Goal: Task Accomplishment & Management: Complete application form

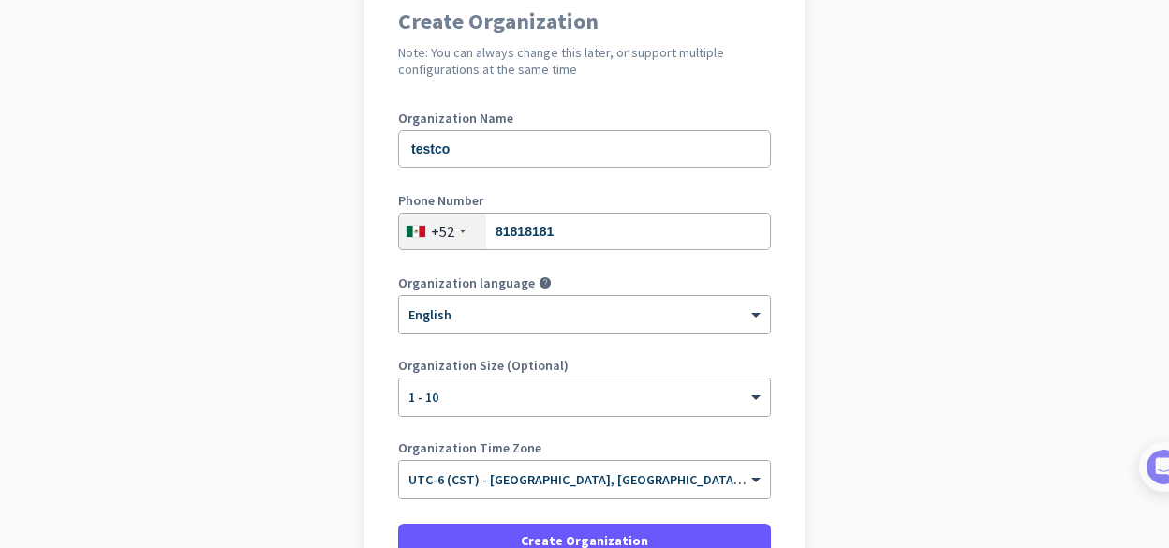
scroll to position [226, 0]
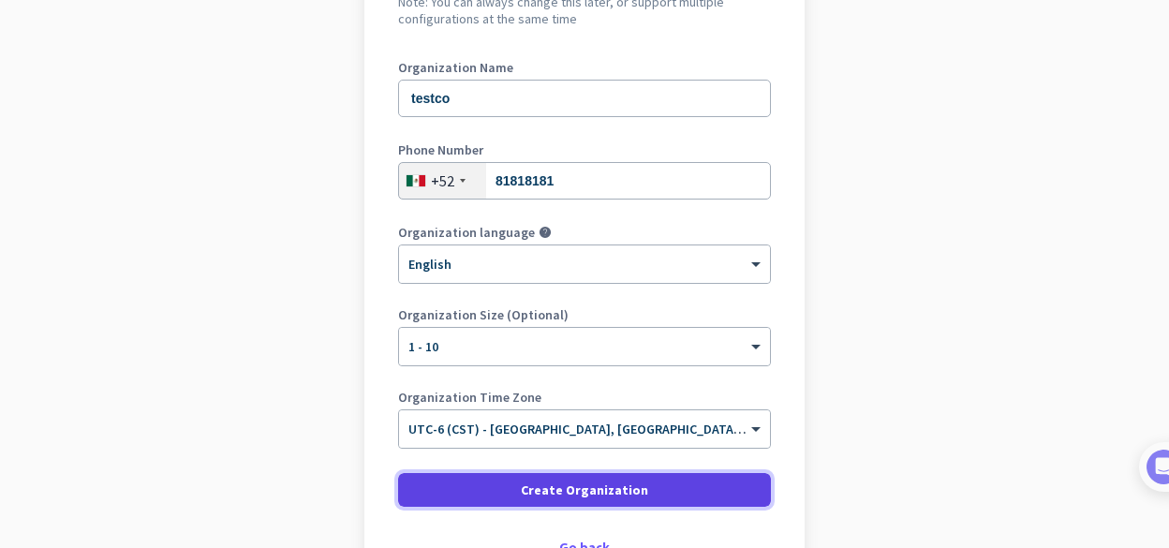
click at [578, 492] on span "Create Organization" at bounding box center [584, 489] width 127 height 19
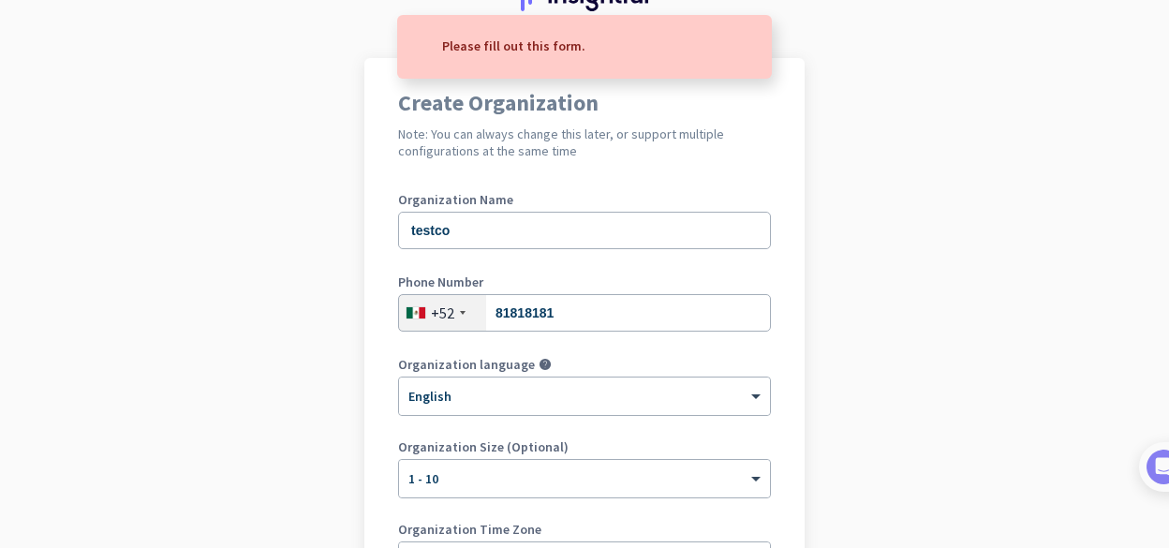
scroll to position [19, 0]
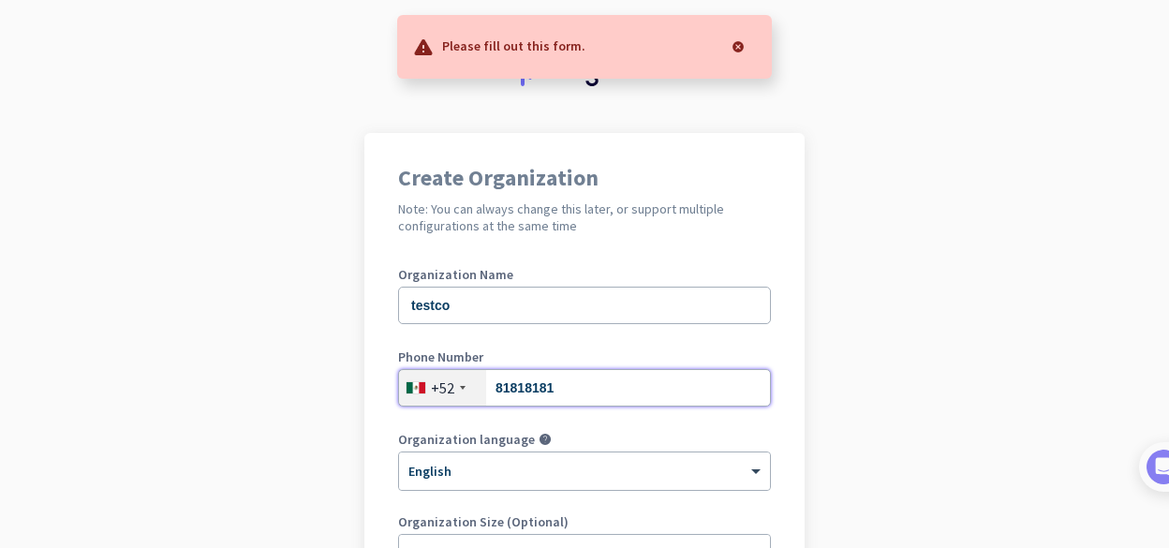
click at [578, 382] on input "81818181" at bounding box center [584, 387] width 373 height 37
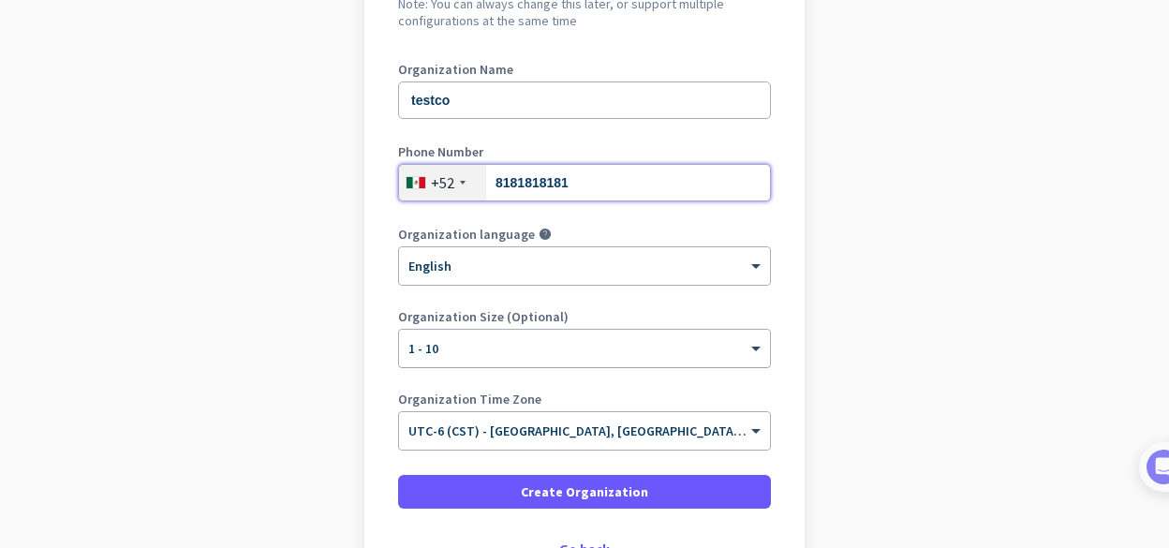
scroll to position [358, 0]
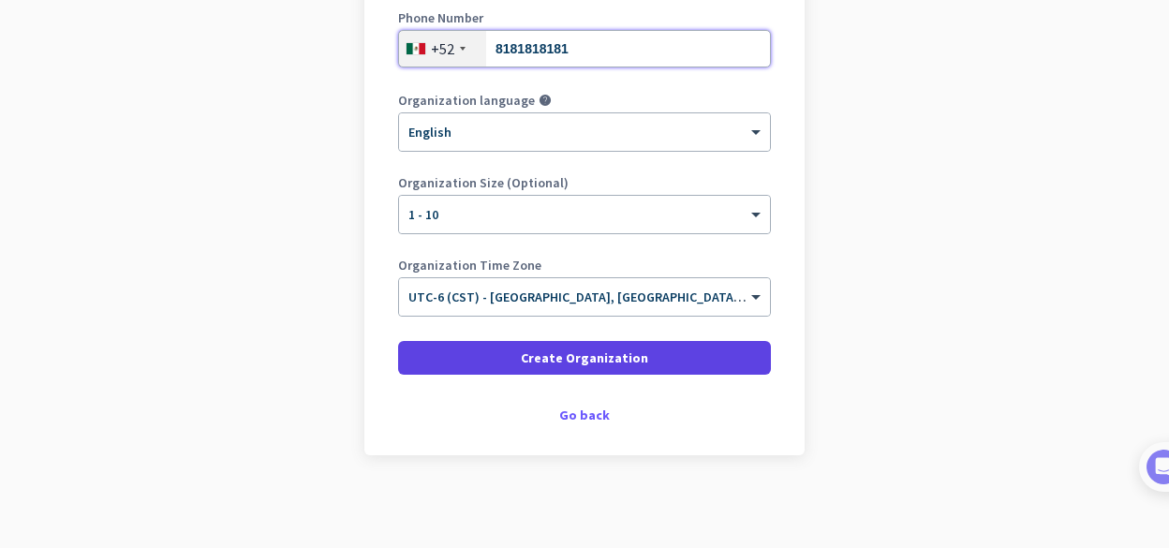
type input "8181818181"
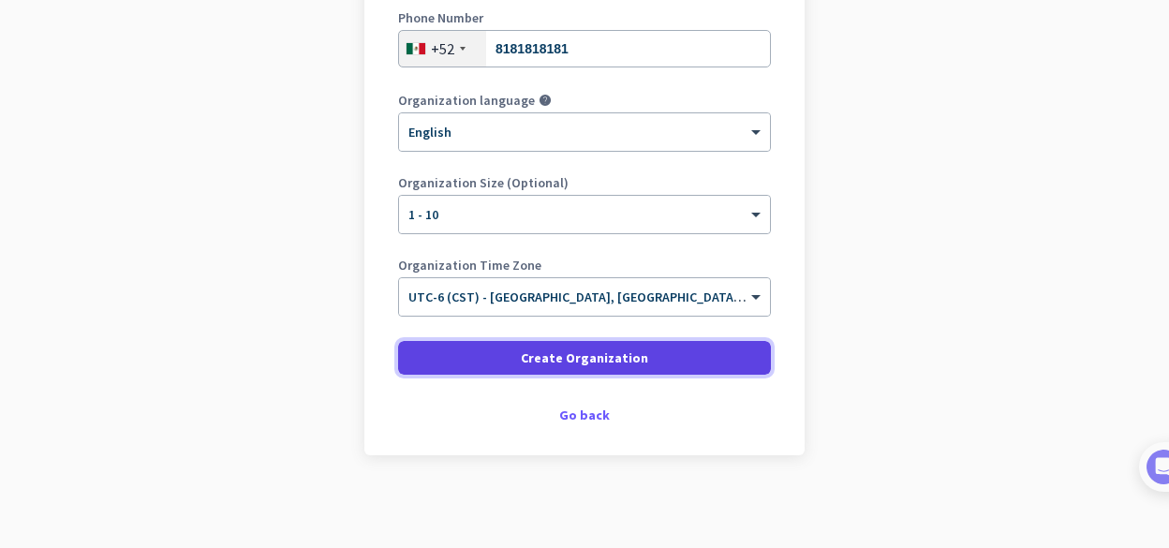
click at [548, 366] on span at bounding box center [584, 357] width 373 height 45
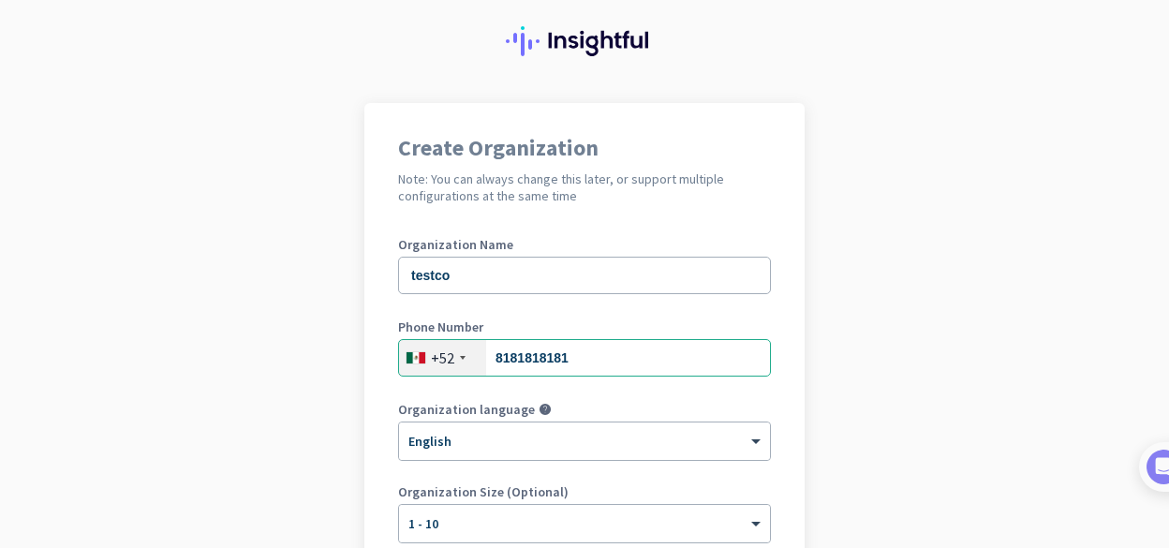
scroll to position [0, 0]
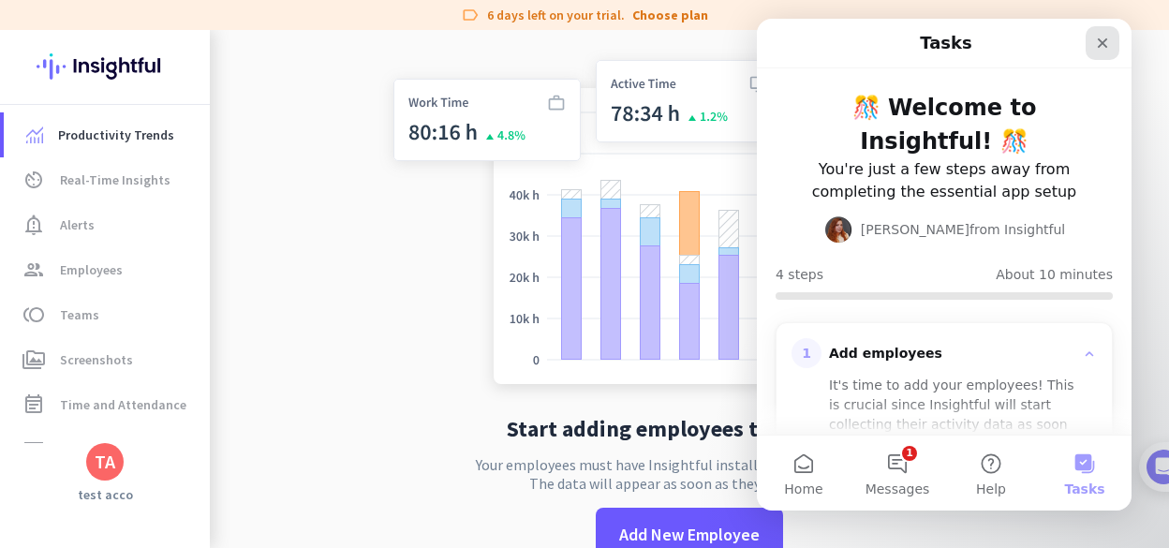
click at [1106, 37] on icon "Close" at bounding box center [1102, 43] width 15 height 15
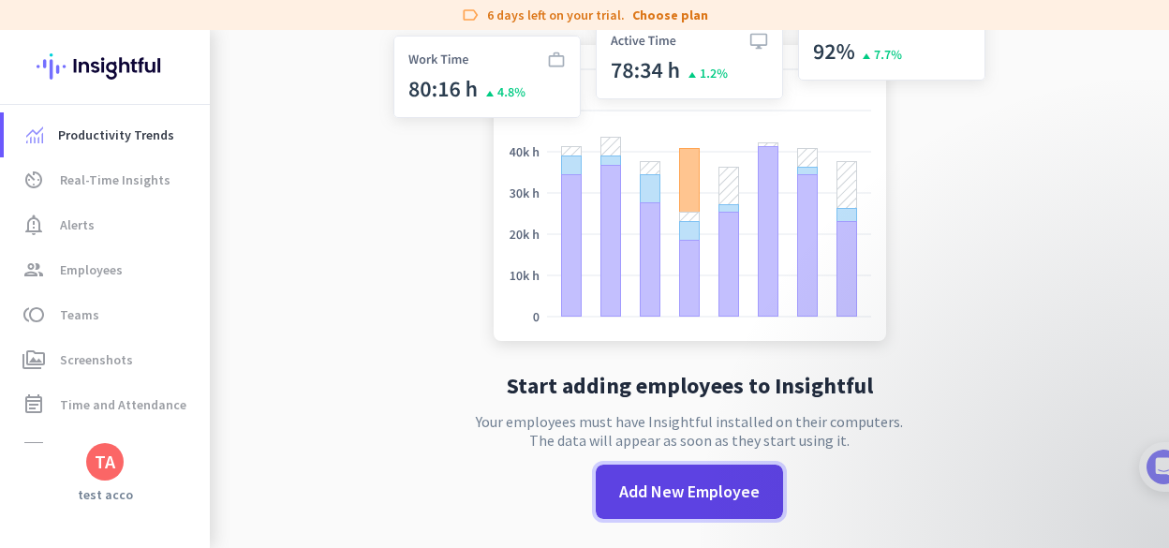
click at [684, 496] on span "Add New Employee" at bounding box center [689, 491] width 140 height 24
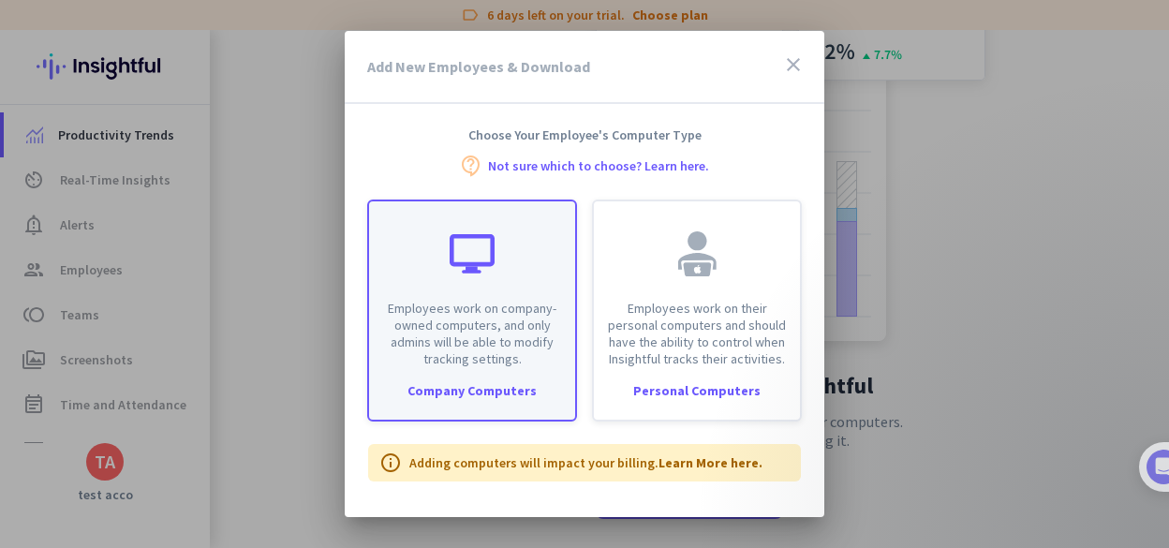
click at [468, 279] on div "Employees work on company-owned computers, and only admins will be able to modi…" at bounding box center [472, 284] width 206 height 166
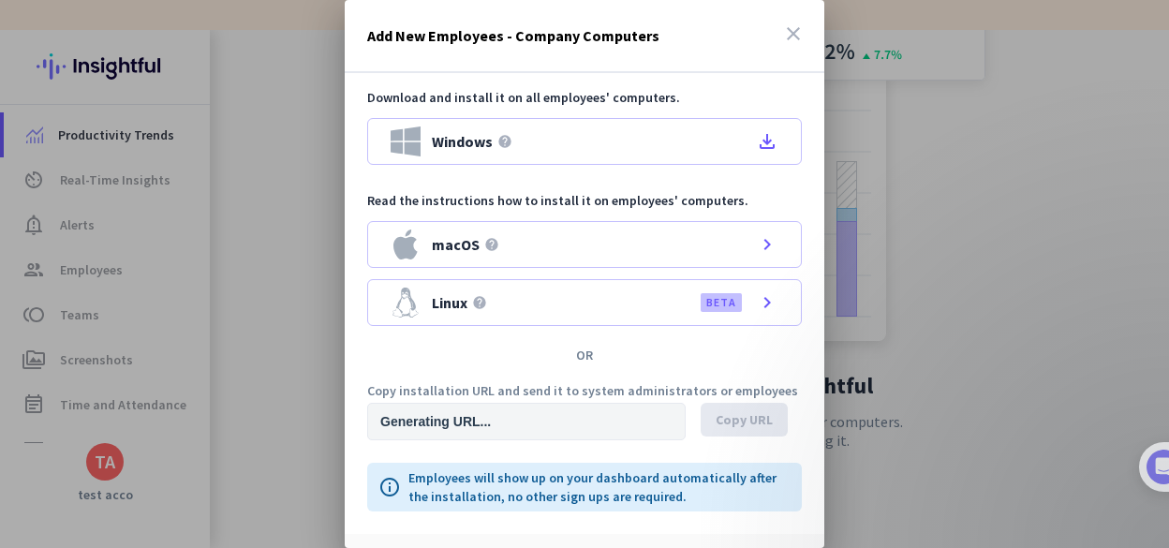
type input "[URL][DOMAIN_NAME]"
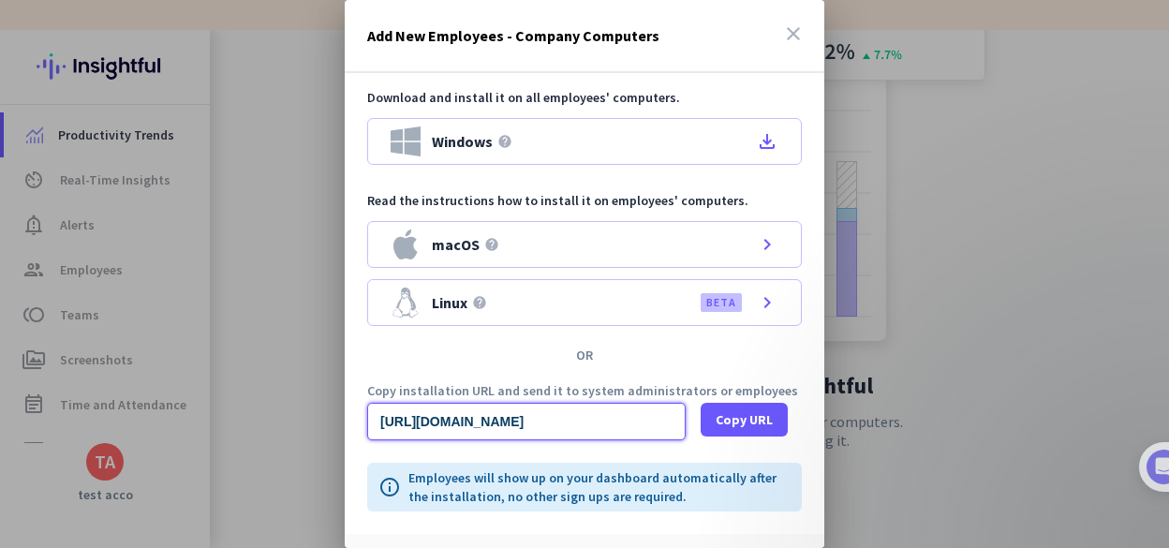
scroll to position [0, 1987]
drag, startPoint x: 612, startPoint y: 419, endPoint x: 914, endPoint y: 431, distance: 301.8
click at [685, 431] on input "[URL][DOMAIN_NAME]" at bounding box center [526, 421] width 318 height 37
click at [648, 376] on div "Download and install it on all employees' computers. Windows help file_download…" at bounding box center [584, 303] width 479 height 461
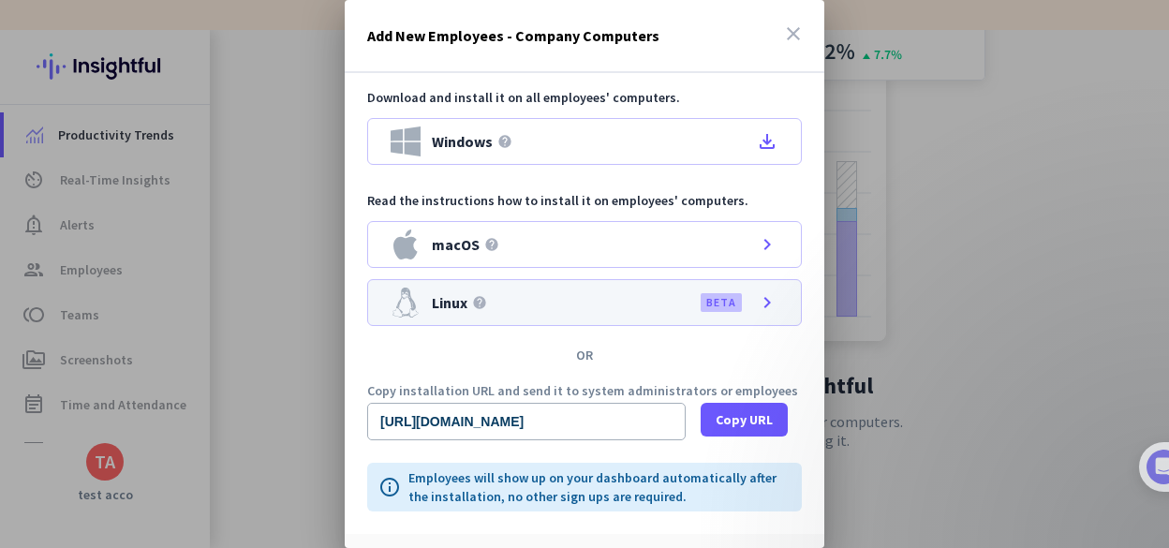
click at [624, 301] on div "Linux help BETA chevron_right" at bounding box center [584, 302] width 434 height 47
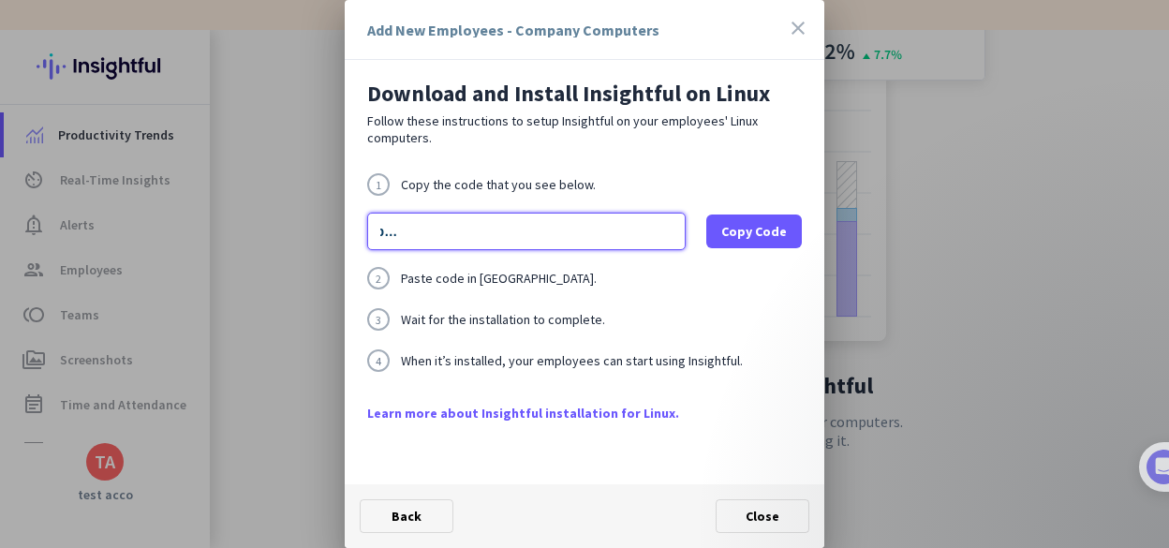
scroll to position [0, 695]
drag, startPoint x: 578, startPoint y: 227, endPoint x: 847, endPoint y: 244, distance: 269.3
click at [685, 244] on input "export base="[URL][DOMAIN_NAME]"; /bin/bash -c "organizationId="wxz7sodetrevyy6…" at bounding box center [526, 231] width 318 height 37
click at [617, 296] on div "1 Copy the code that you see below. export base="[URL][DOMAIN_NAME]"; /bin/bash…" at bounding box center [584, 288] width 434 height 230
click at [790, 23] on icon "close" at bounding box center [798, 28] width 22 height 22
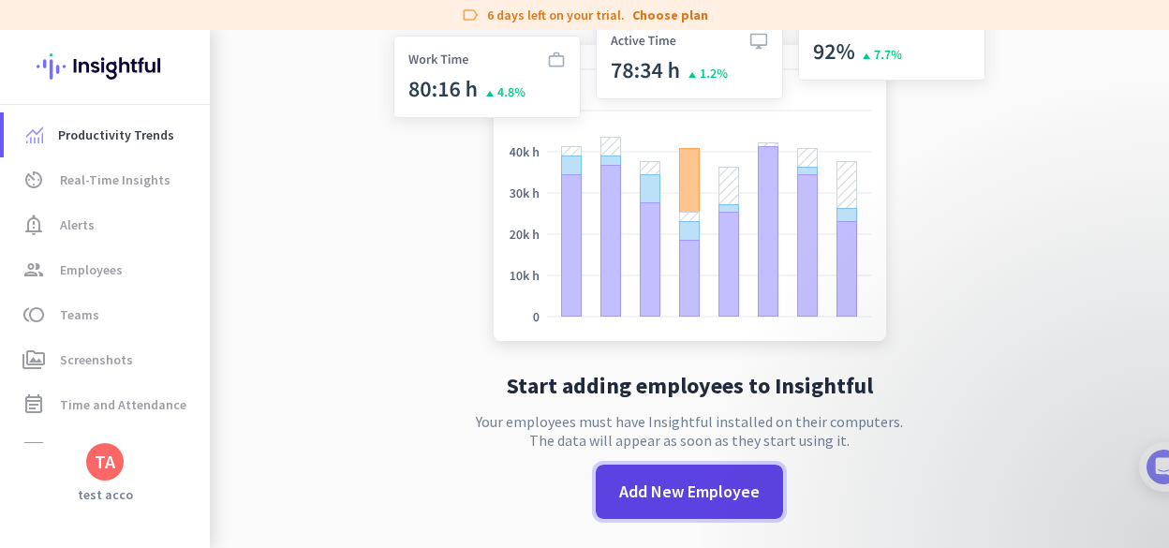
click at [644, 503] on span "Add New Employee" at bounding box center [689, 491] width 140 height 24
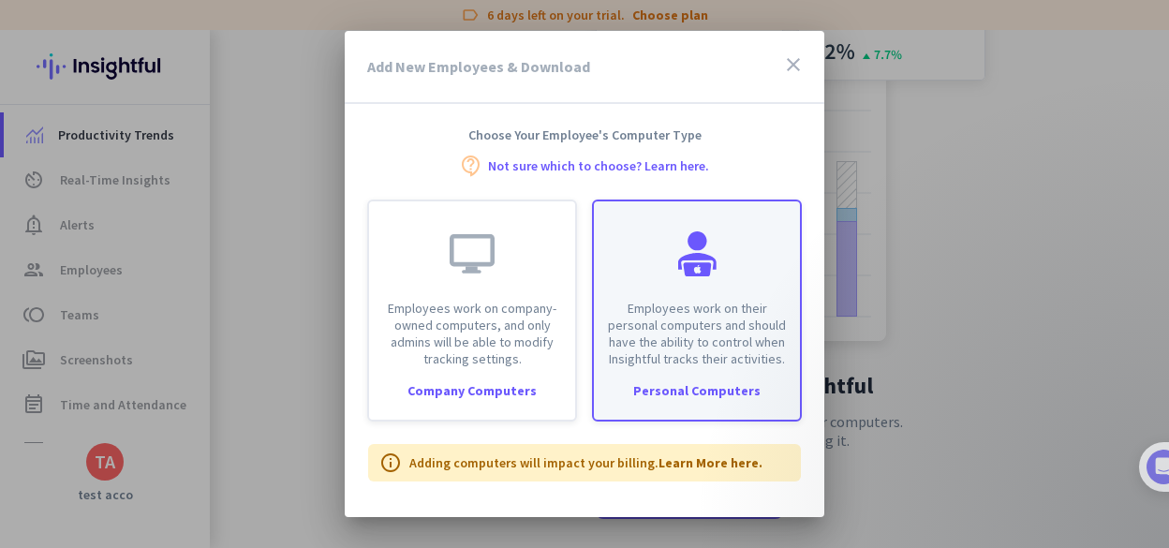
click at [685, 306] on p "Employees work on their personal computers and should have the ability to contr…" at bounding box center [697, 333] width 184 height 67
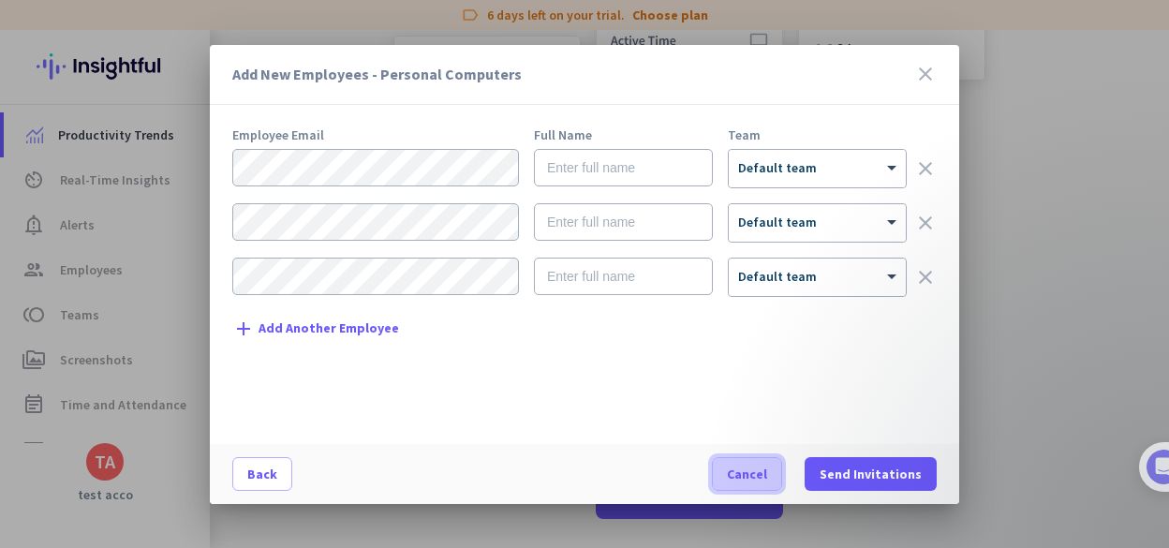
click at [746, 476] on span "Cancel" at bounding box center [747, 473] width 40 height 19
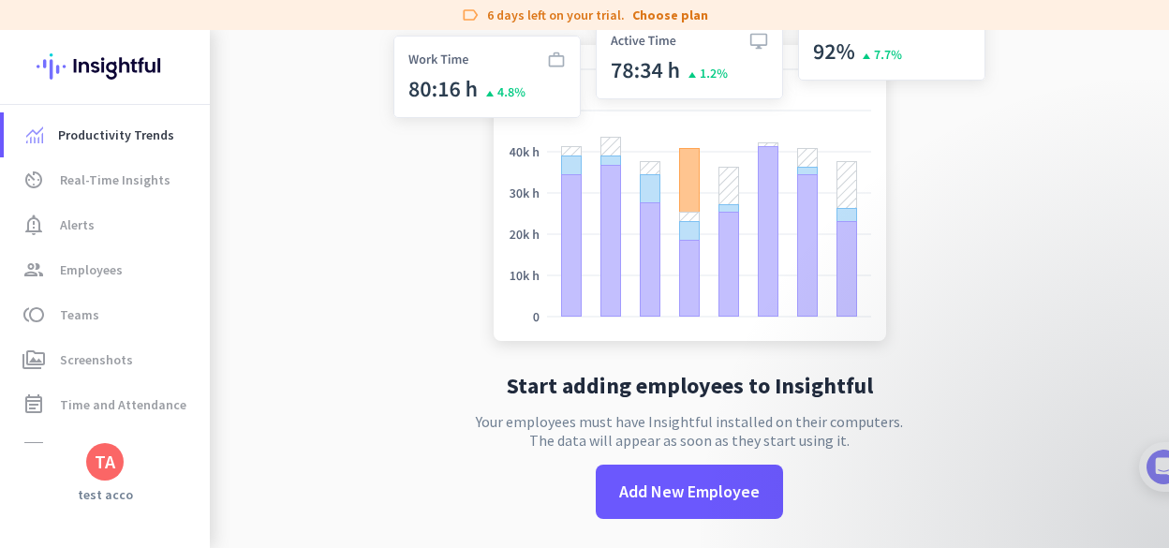
scroll to position [0, 0]
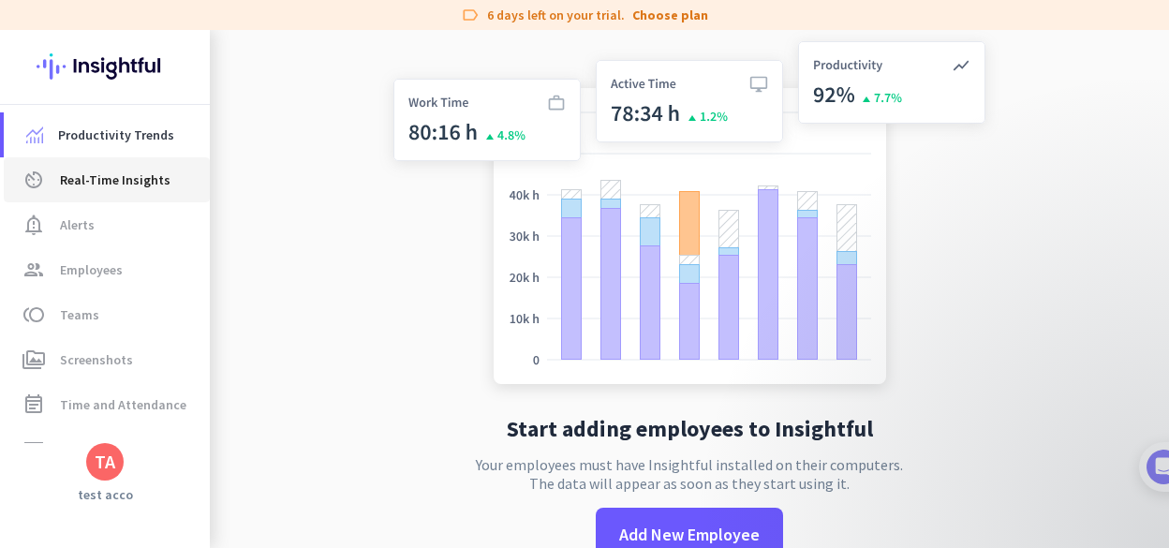
click at [140, 178] on span "Real-Time Insights" at bounding box center [115, 180] width 110 height 22
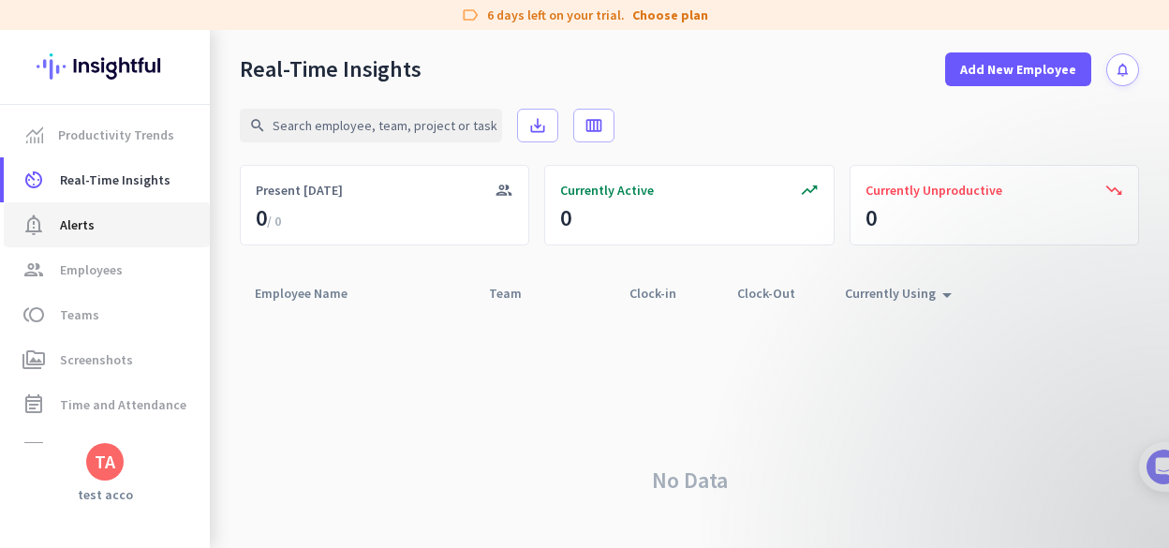
click at [95, 231] on span "notification_important Alerts" at bounding box center [107, 224] width 176 height 22
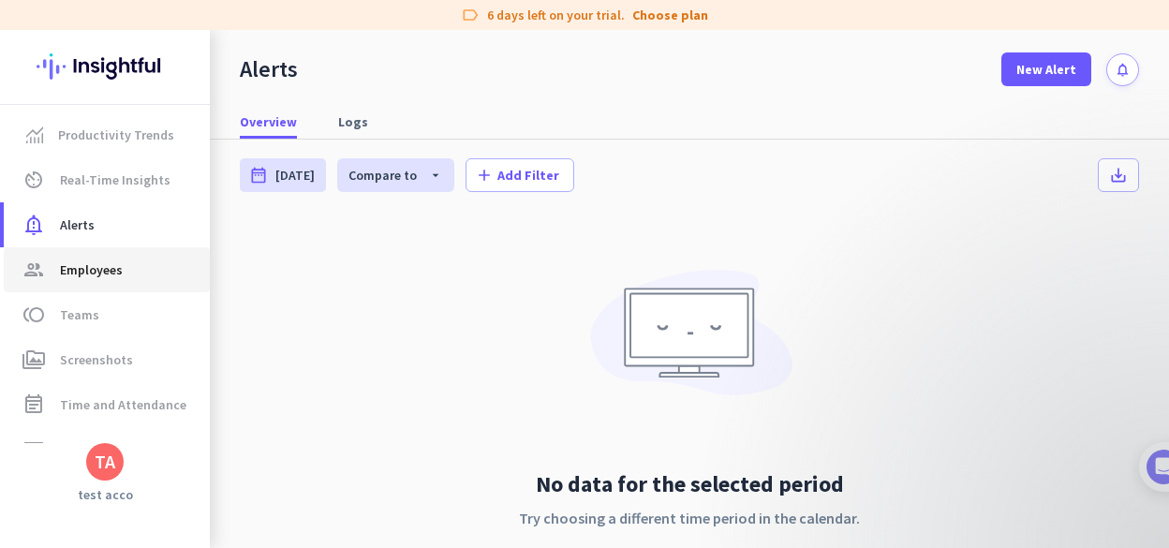
click at [92, 277] on span "Employees" at bounding box center [91, 269] width 63 height 22
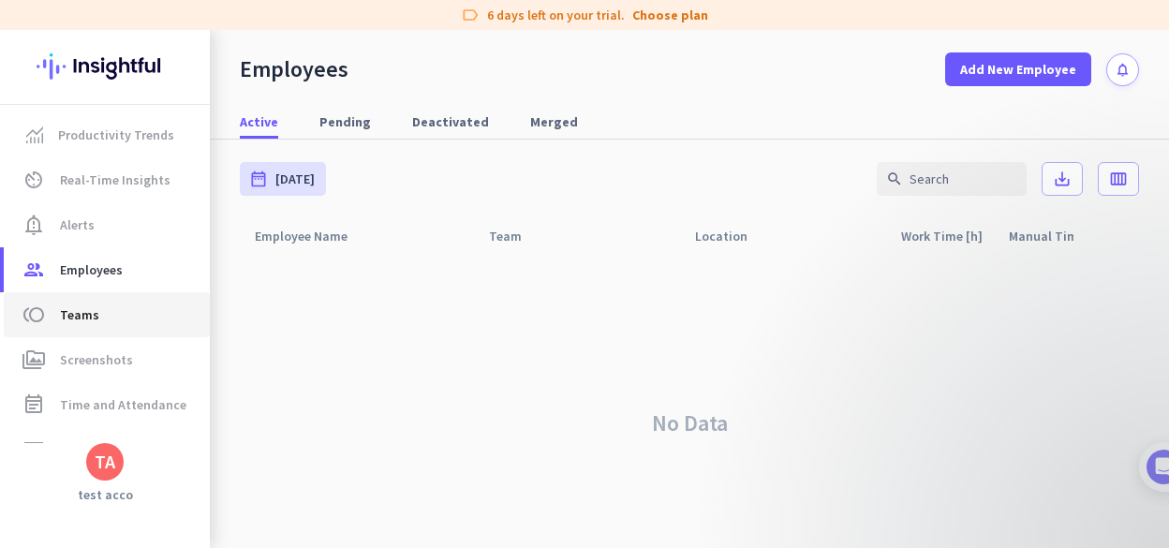
click at [139, 321] on span "toll Teams" at bounding box center [107, 314] width 176 height 22
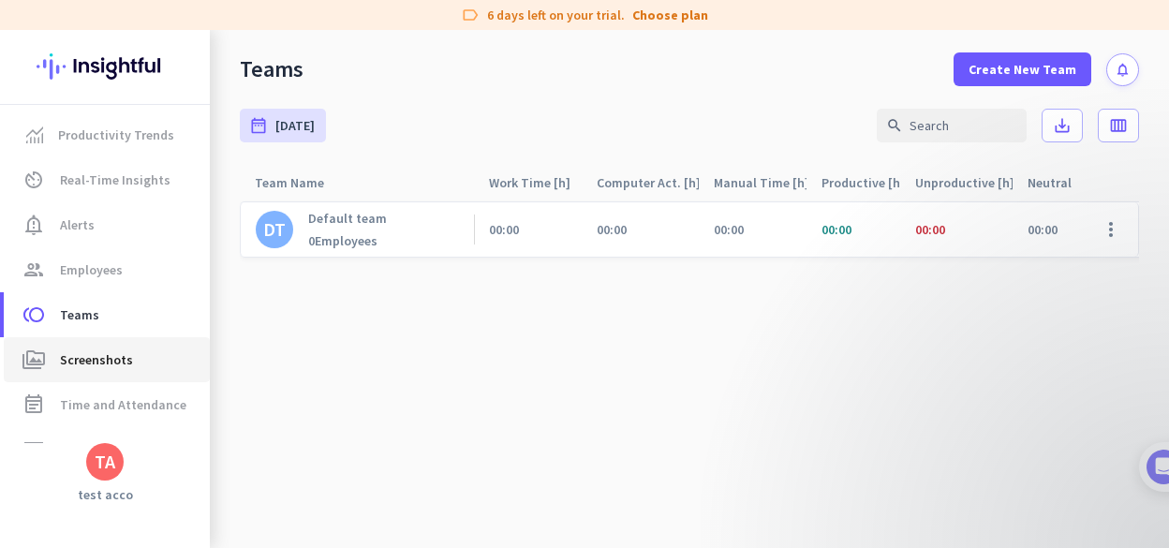
click at [134, 364] on span "perm_media Screenshots" at bounding box center [107, 359] width 176 height 22
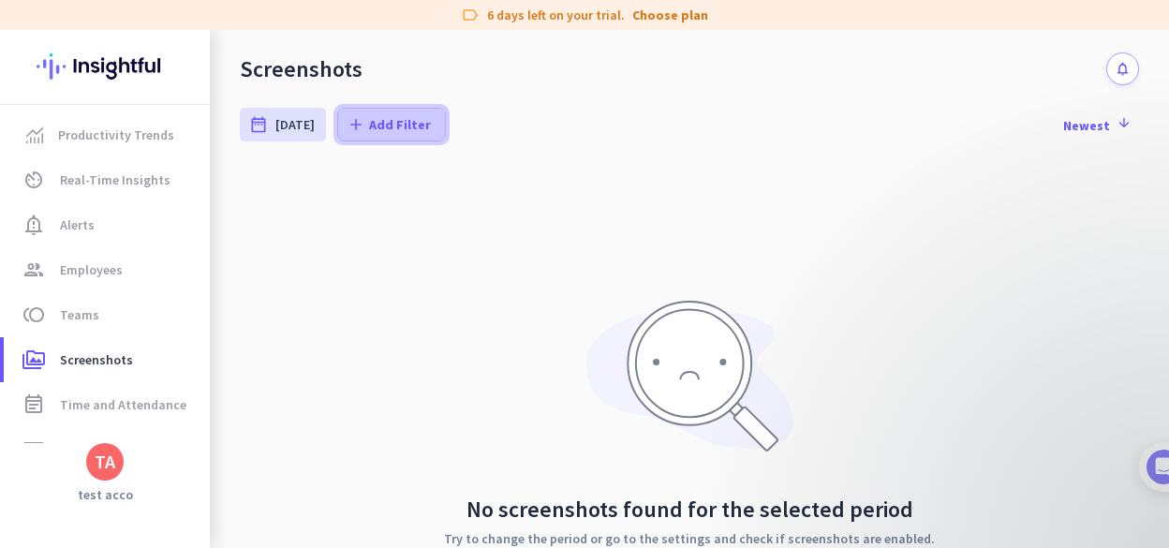
click at [385, 121] on span "Add Filter" at bounding box center [400, 124] width 62 height 19
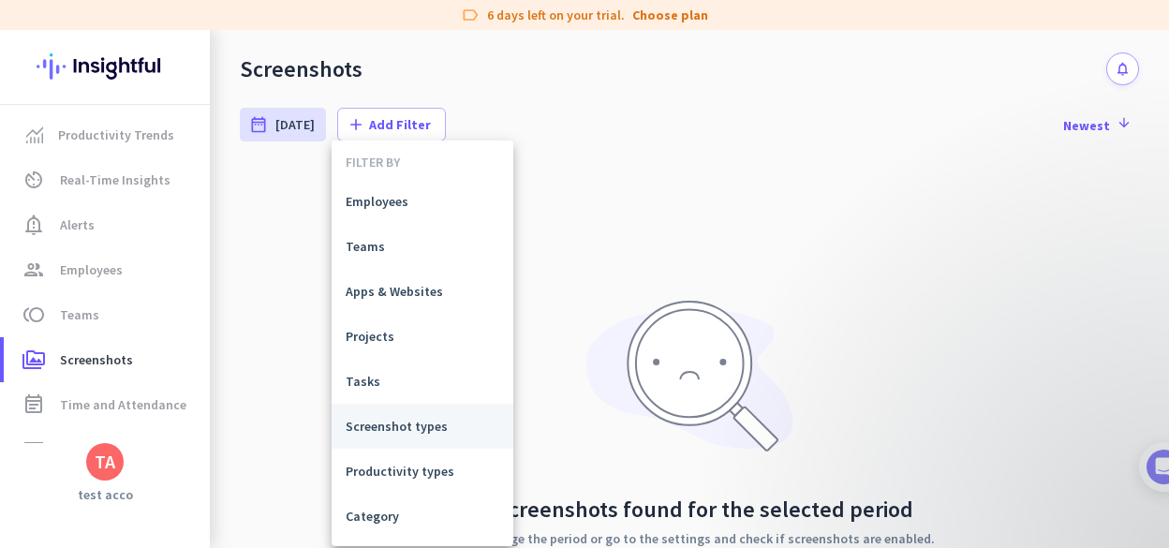
click at [429, 418] on span "Screenshot types" at bounding box center [423, 426] width 154 height 19
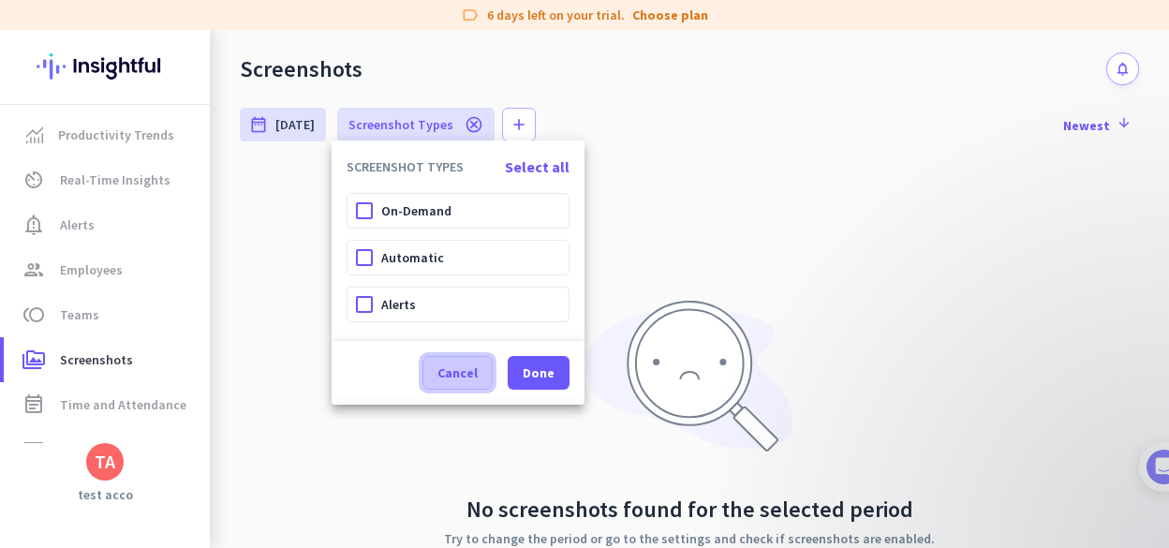
click at [443, 373] on span "Cancel" at bounding box center [457, 372] width 40 height 19
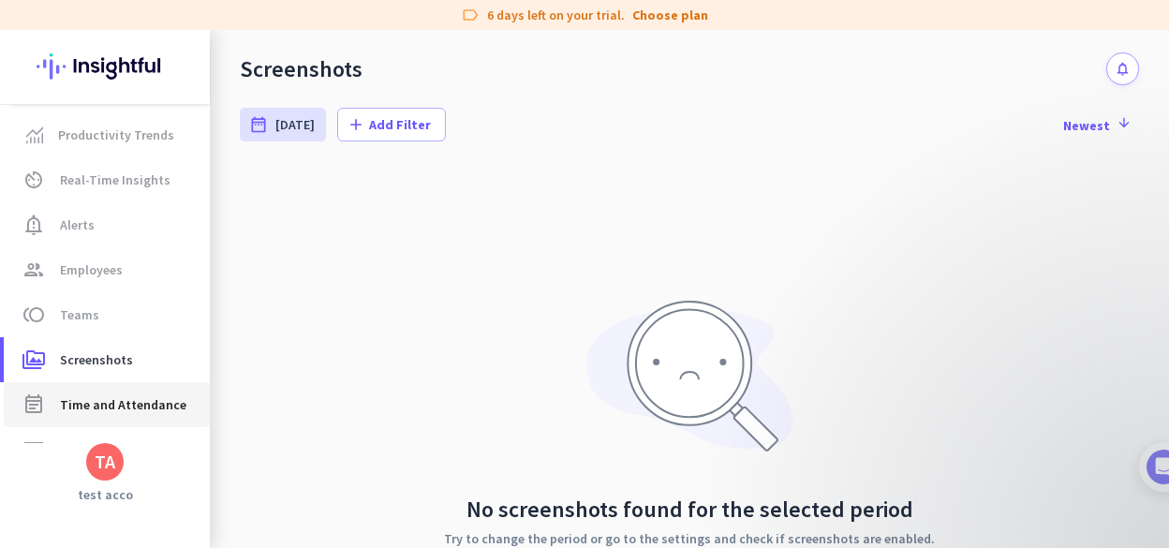
scroll to position [170, 0]
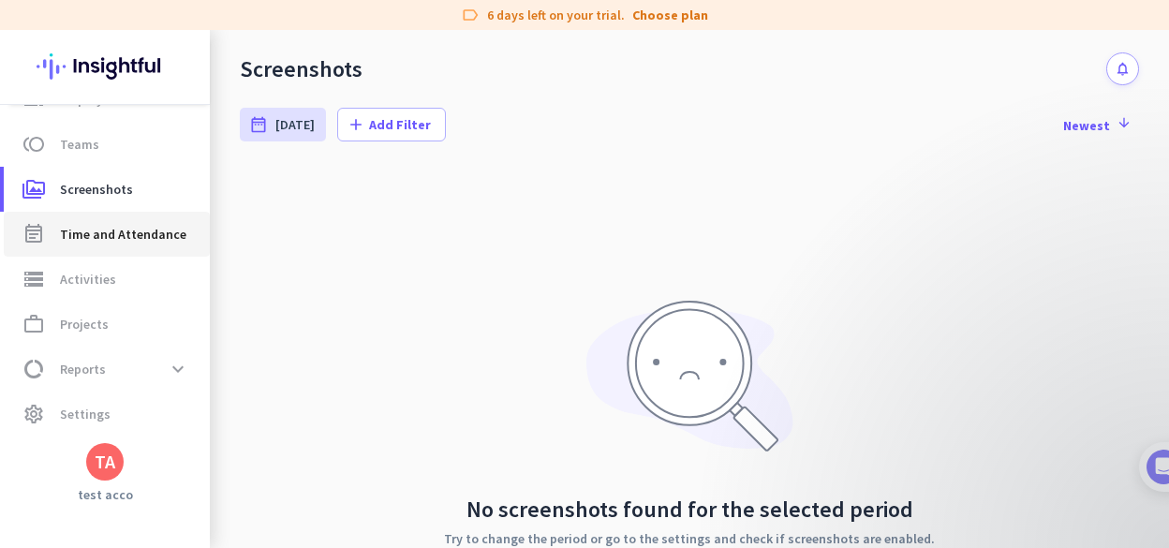
click at [125, 240] on span "Time and Attendance" at bounding box center [123, 234] width 126 height 22
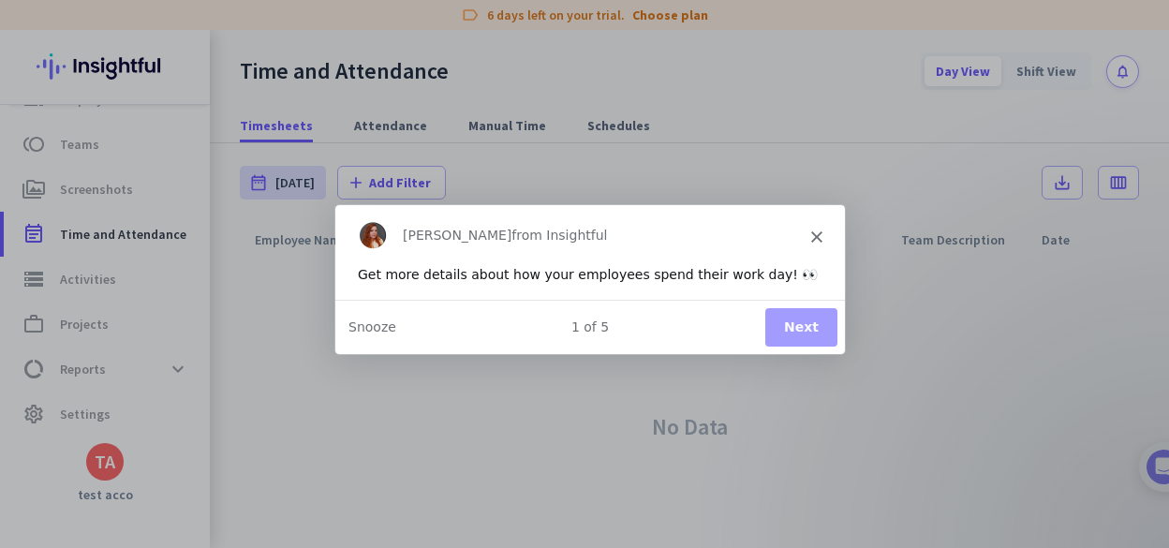
click at [809, 325] on button "Next" at bounding box center [800, 326] width 72 height 38
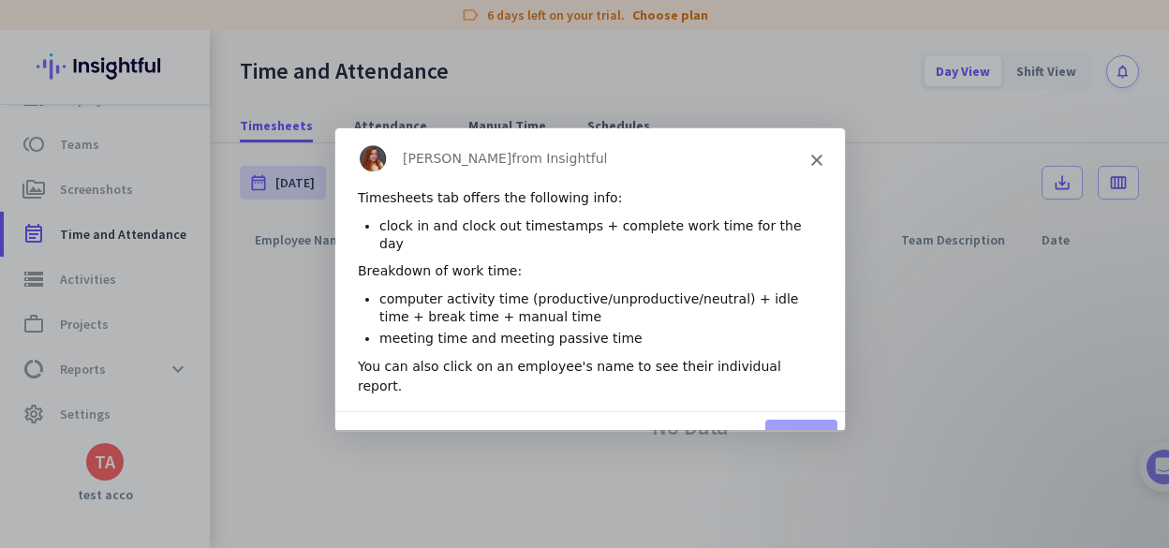
click at [790, 419] on button "Next" at bounding box center [800, 438] width 72 height 38
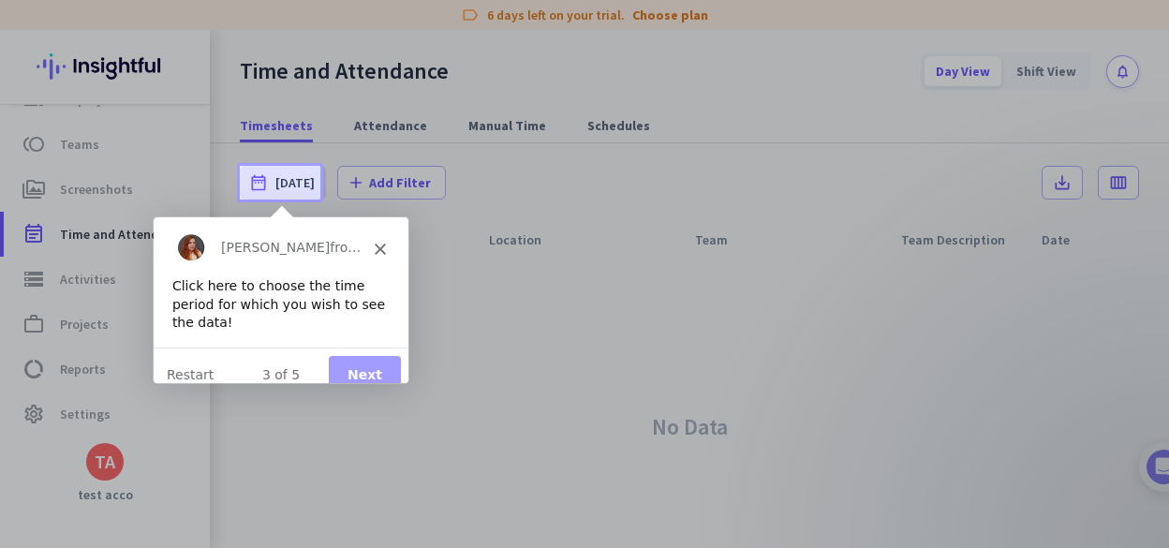
click at [359, 361] on button "Next" at bounding box center [363, 373] width 72 height 38
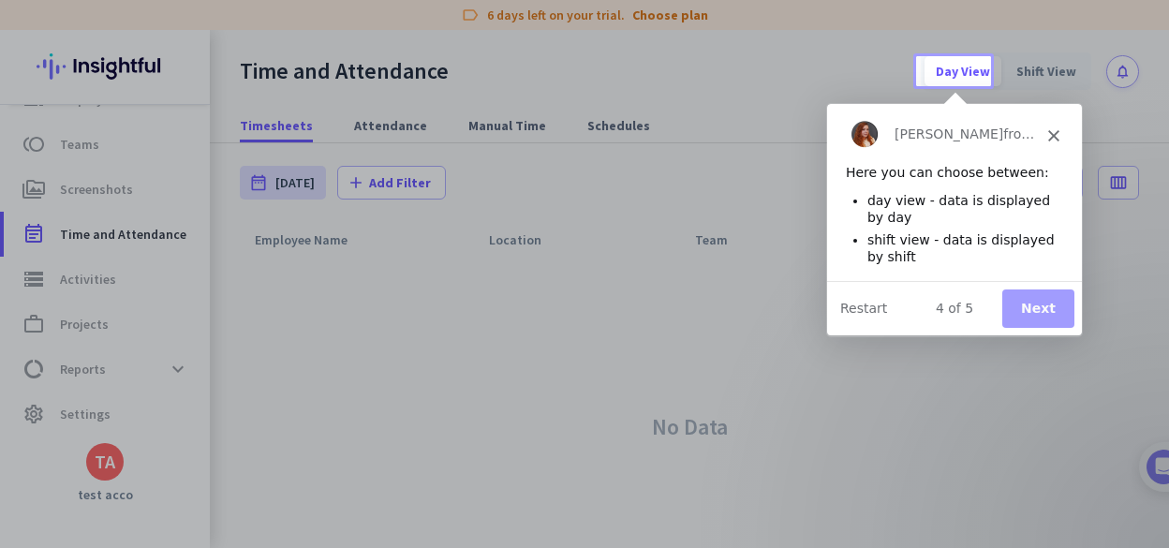
click at [1046, 312] on button "Next" at bounding box center [1036, 307] width 72 height 38
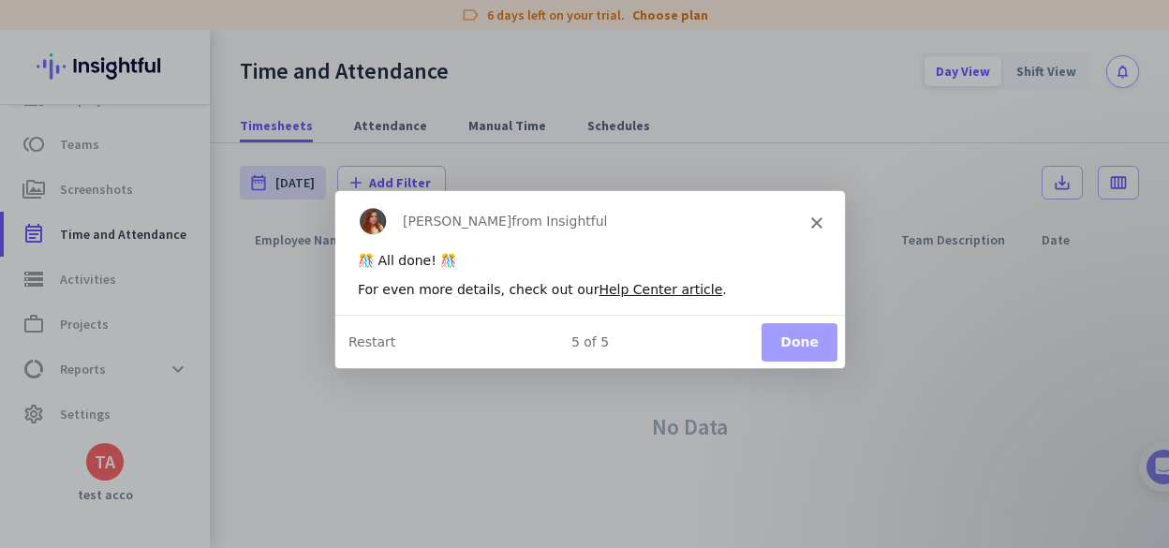
click at [792, 337] on button "Done" at bounding box center [798, 340] width 76 height 38
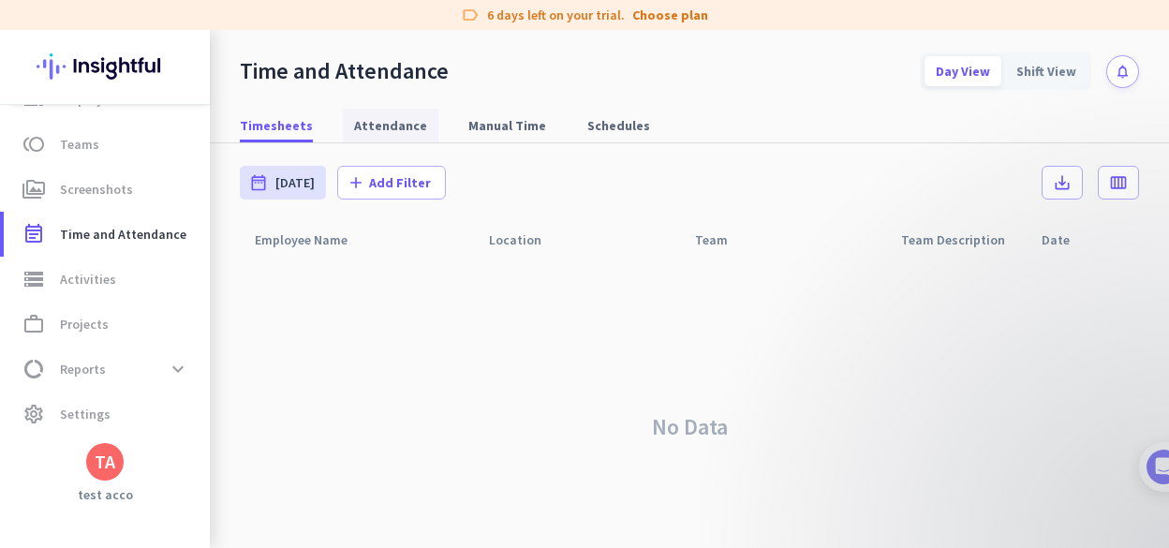
click at [380, 123] on span "Attendance" at bounding box center [390, 125] width 73 height 19
type input "[DATE] - [DATE]"
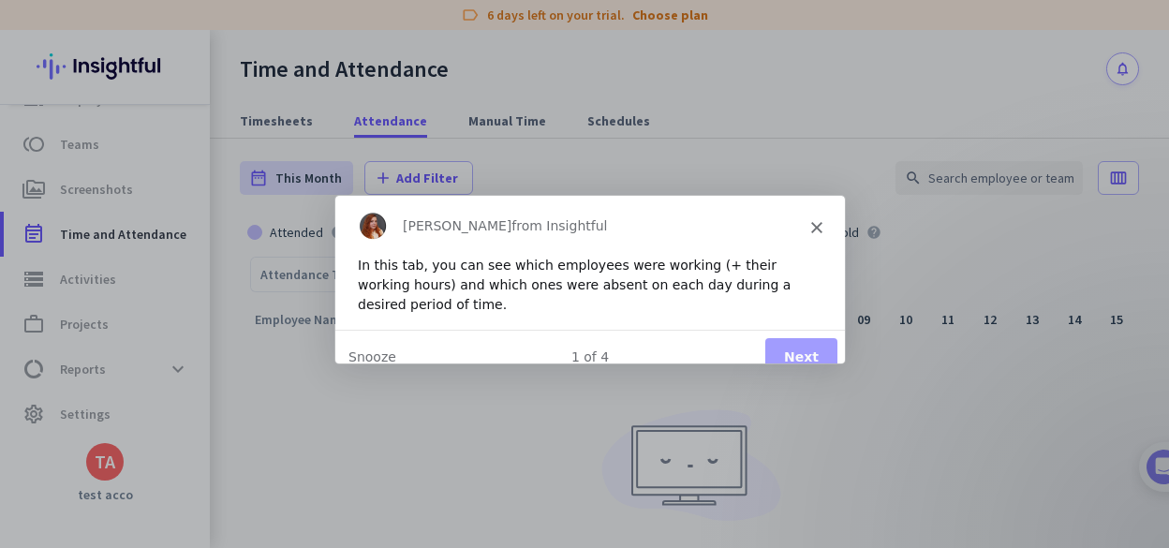
click at [801, 339] on button "Next" at bounding box center [800, 355] width 72 height 38
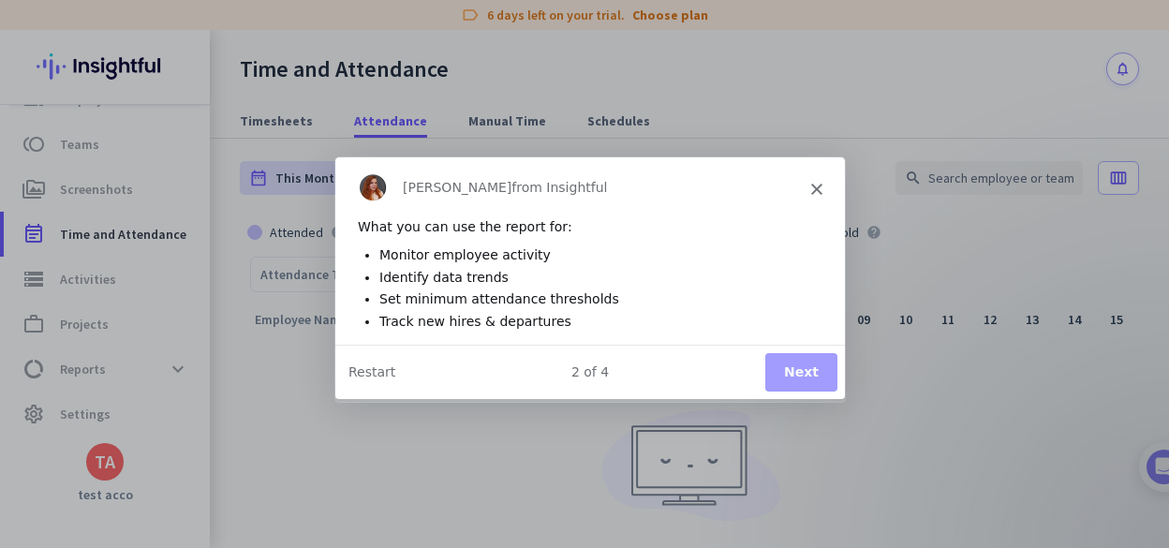
click at [802, 347] on div "2 of 4 Next Restart" at bounding box center [588, 371] width 509 height 54
click at [824, 354] on div "2 of 4 Next Restart" at bounding box center [588, 371] width 509 height 54
click at [818, 362] on button "Next" at bounding box center [800, 371] width 72 height 38
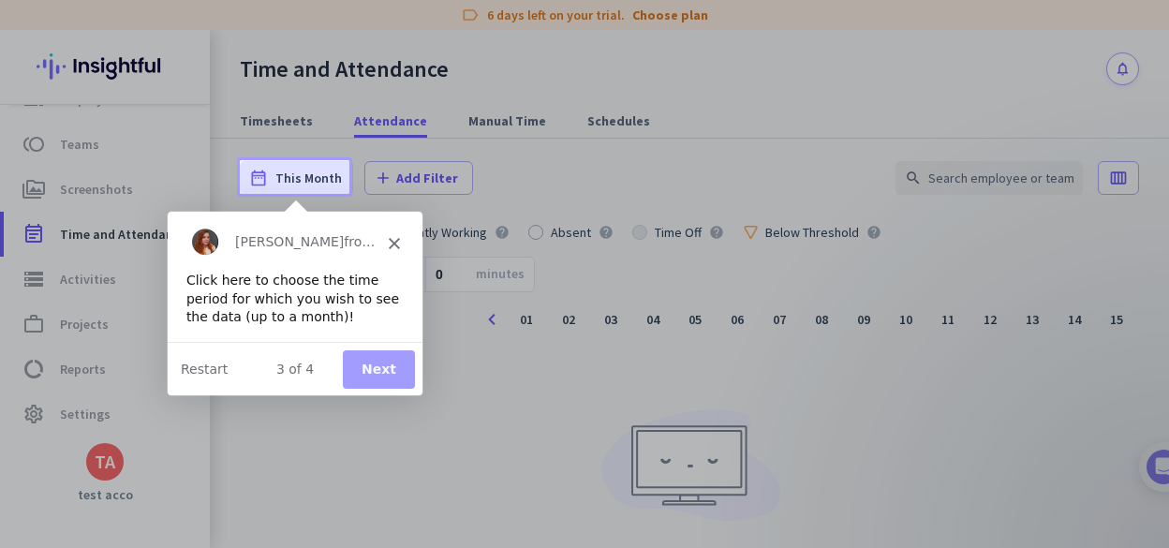
click at [381, 375] on button "Next" at bounding box center [377, 367] width 72 height 38
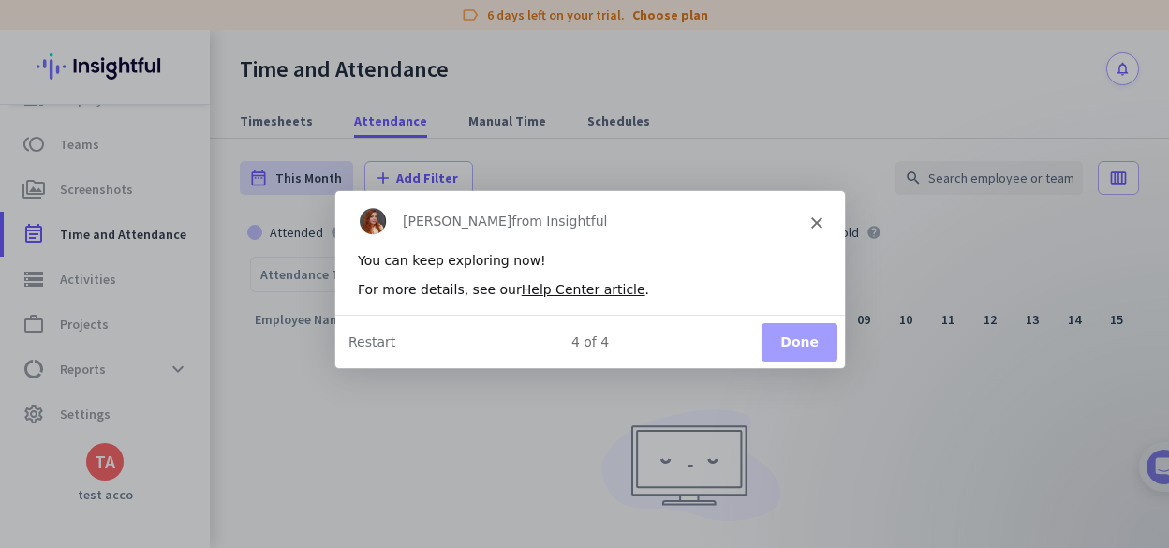
click at [818, 344] on button "Done" at bounding box center [798, 340] width 76 height 38
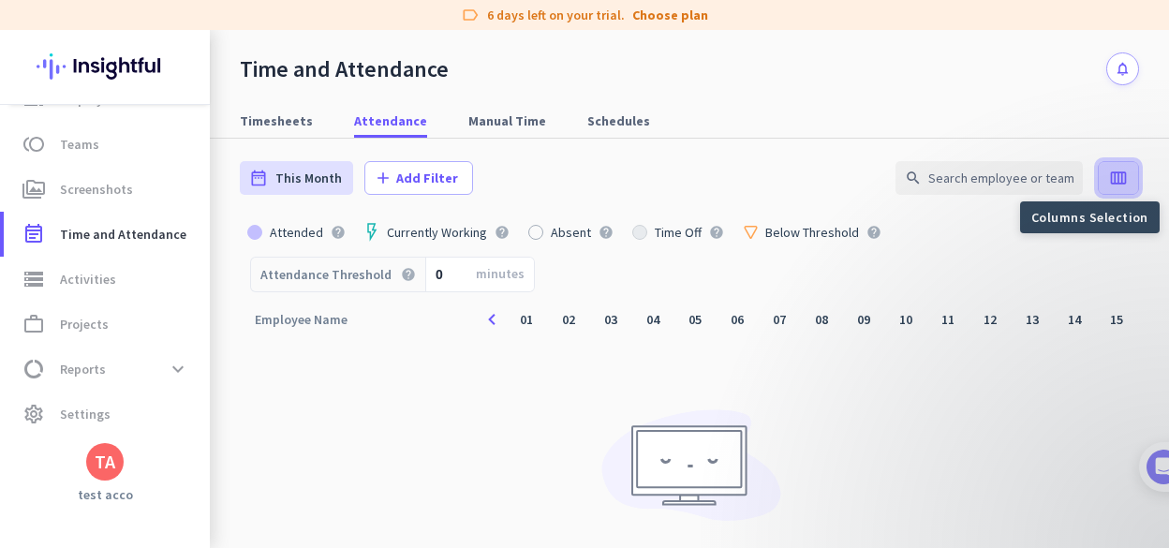
click at [1111, 177] on icon "calendar_view_week" at bounding box center [1118, 178] width 19 height 19
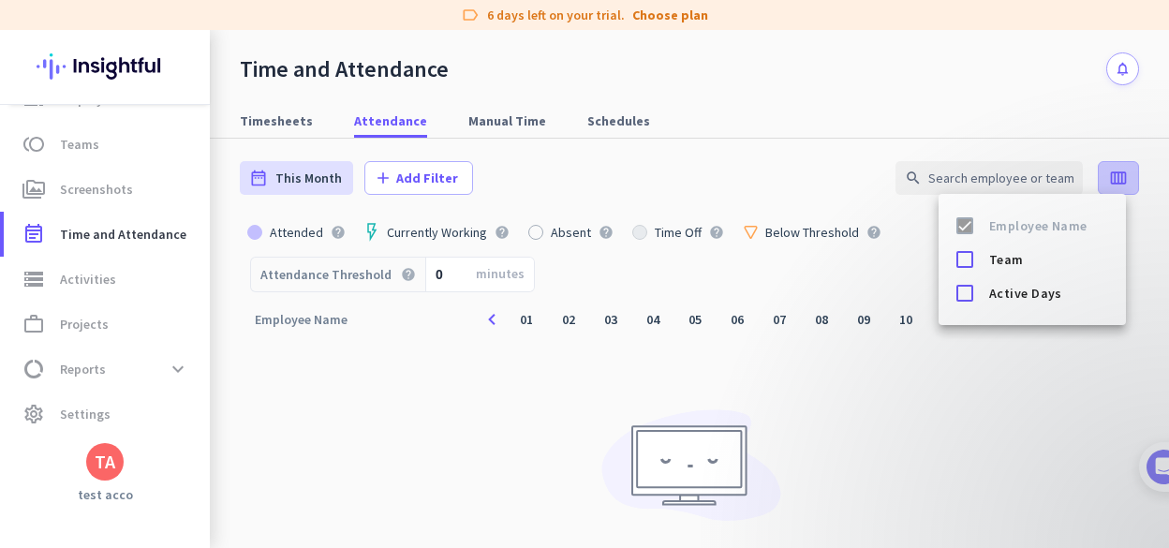
click at [1111, 177] on div at bounding box center [584, 274] width 1169 height 548
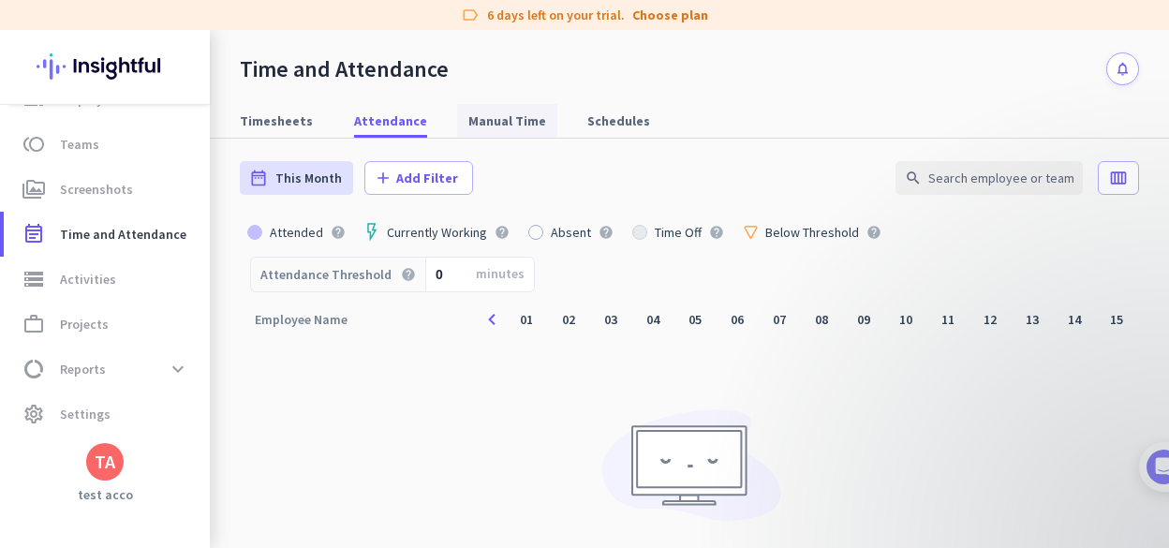
click at [507, 116] on span "Manual Time" at bounding box center [507, 120] width 78 height 19
type input "[DATE] - [DATE]"
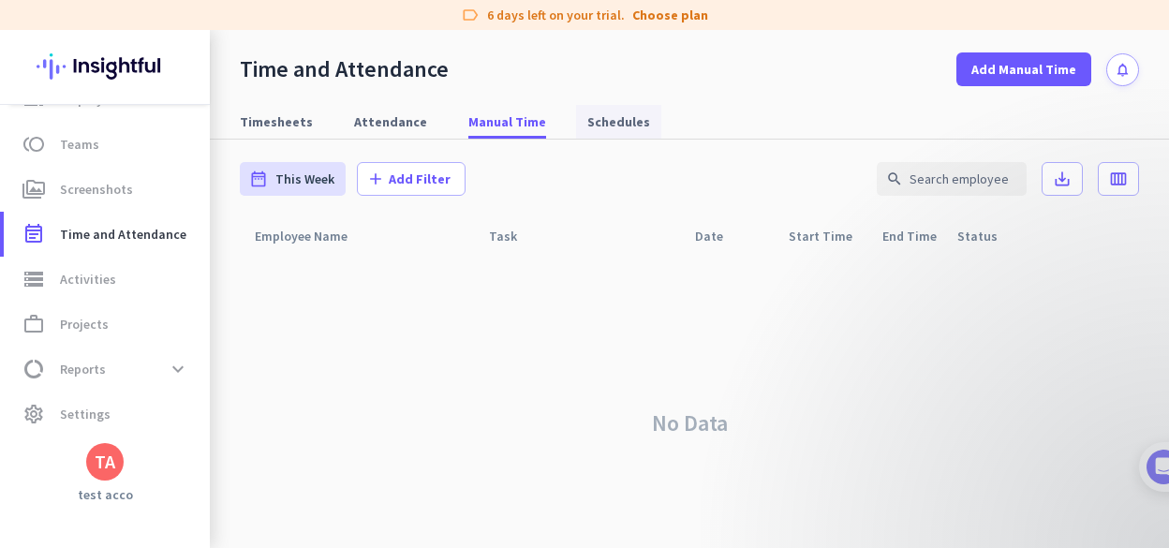
click at [606, 120] on span "Schedules" at bounding box center [618, 121] width 63 height 19
type input "[DATE] - [DATE]"
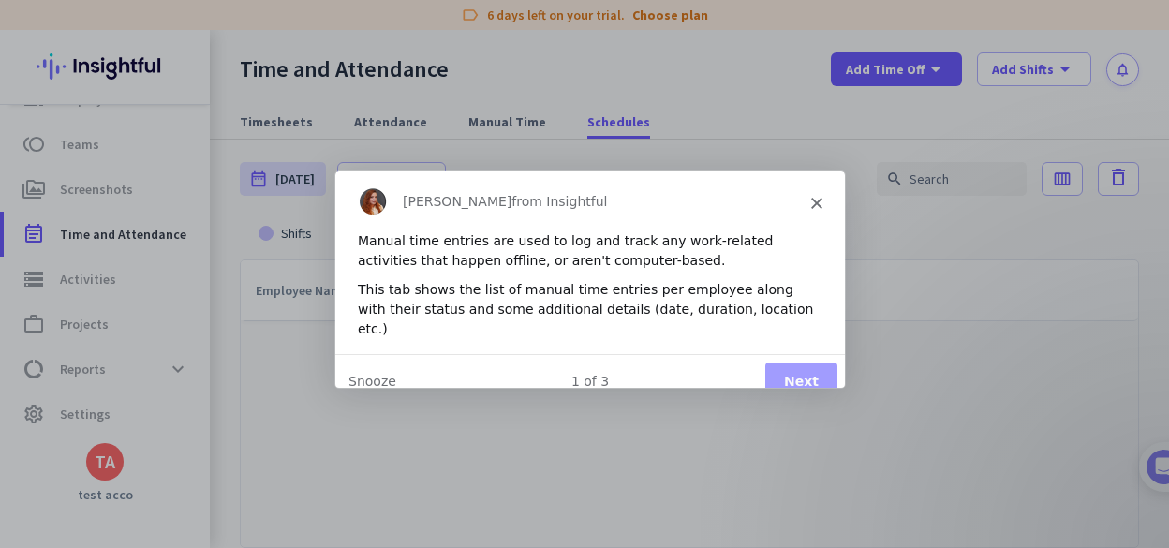
click at [817, 361] on button "Next" at bounding box center [800, 380] width 72 height 38
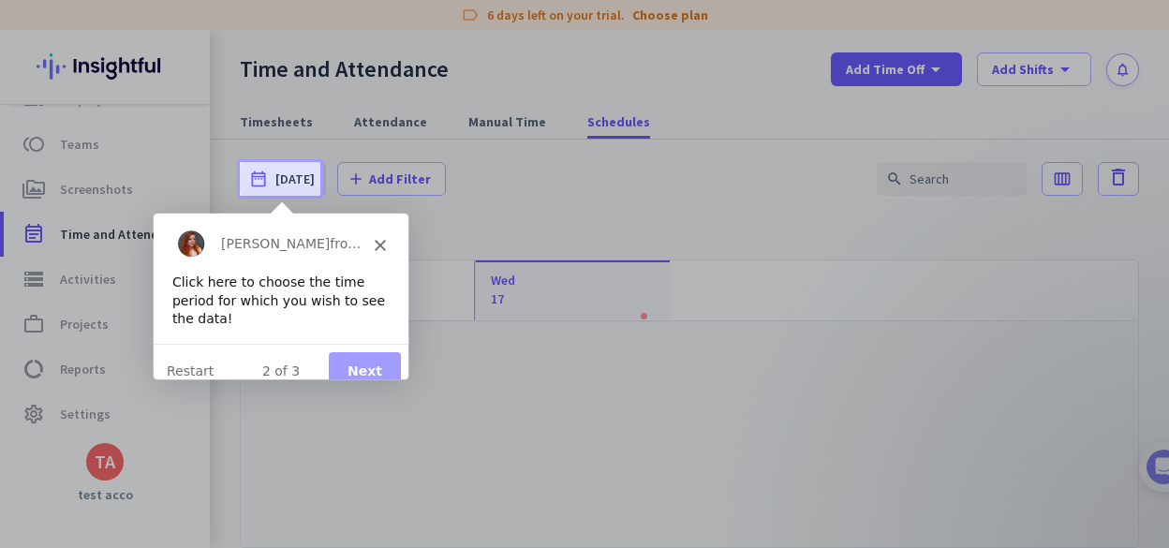
click at [361, 358] on button "Next" at bounding box center [363, 369] width 72 height 38
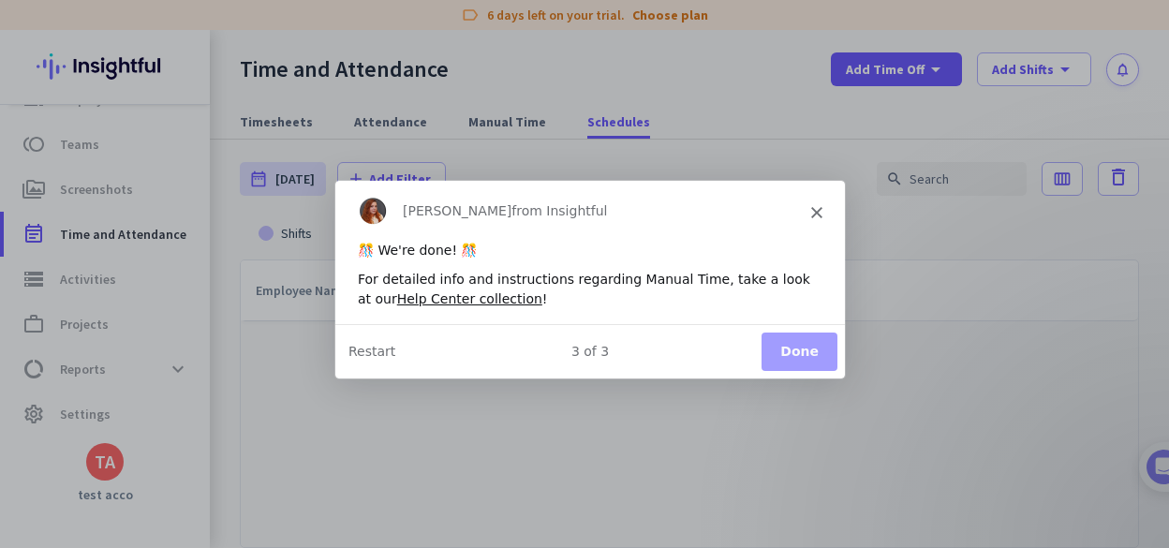
click at [807, 350] on button "Done" at bounding box center [798, 350] width 76 height 38
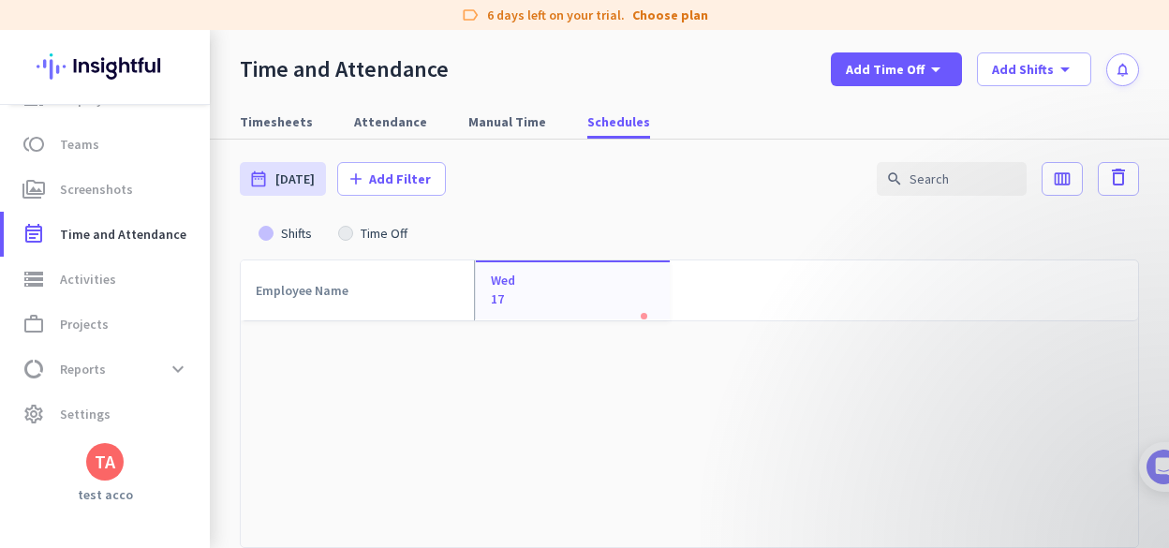
click at [341, 235] on div at bounding box center [345, 233] width 15 height 15
click at [348, 235] on div at bounding box center [345, 233] width 15 height 15
click at [1053, 72] on span "Add Shifts" at bounding box center [1023, 69] width 62 height 19
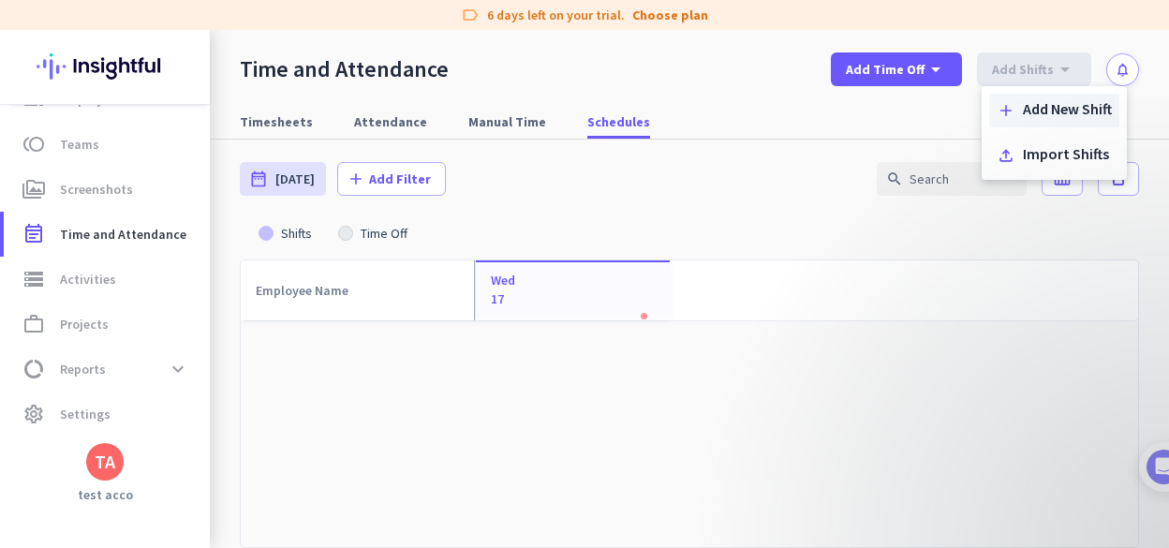
click at [1058, 104] on div "Add New Shift" at bounding box center [1067, 110] width 89 height 19
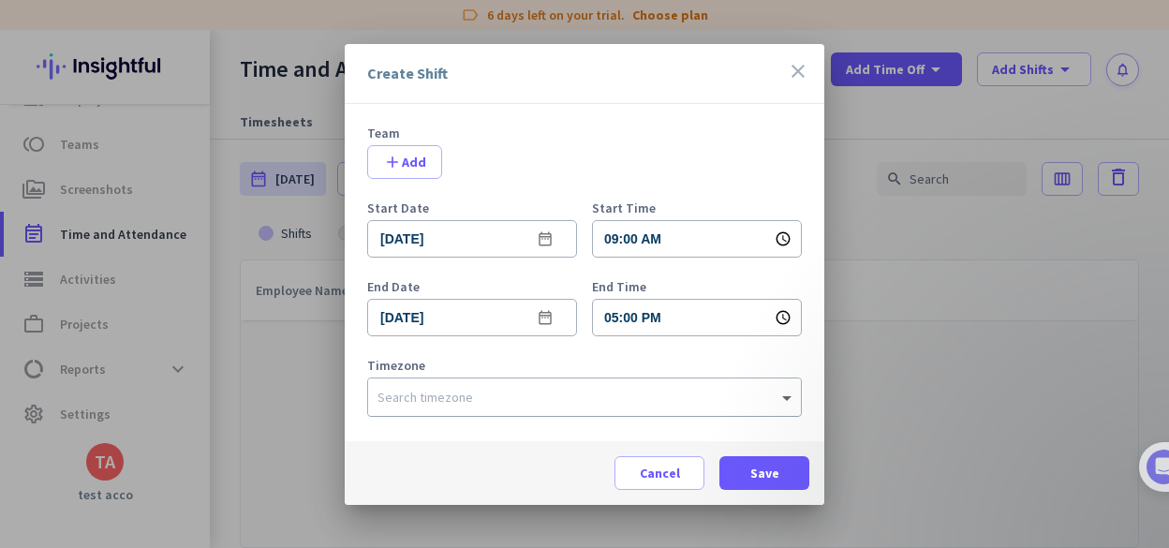
click at [773, 383] on div at bounding box center [584, 392] width 433 height 19
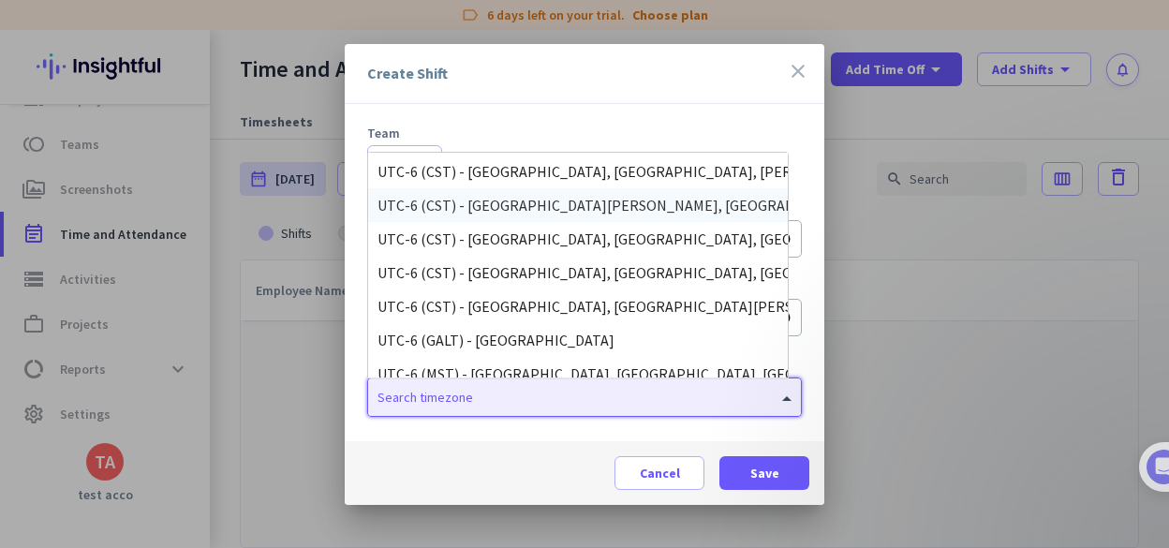
scroll to position [679, 0]
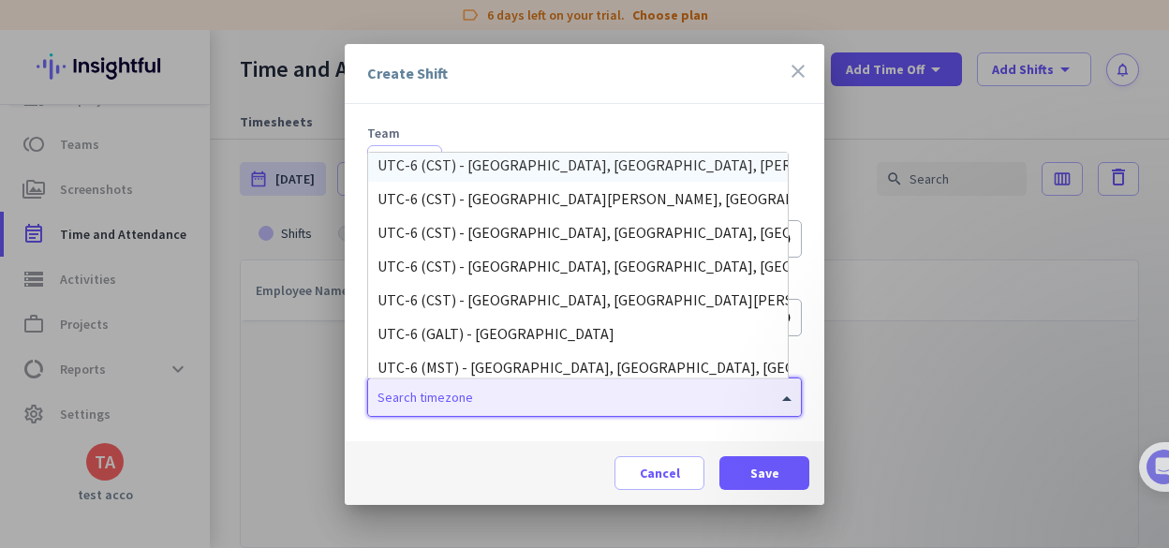
click at [638, 171] on div "UTC-6 (CST) - [GEOGRAPHIC_DATA], [GEOGRAPHIC_DATA], [PERSON_NAME][GEOGRAPHIC_DA…" at bounding box center [577, 164] width 401 height 19
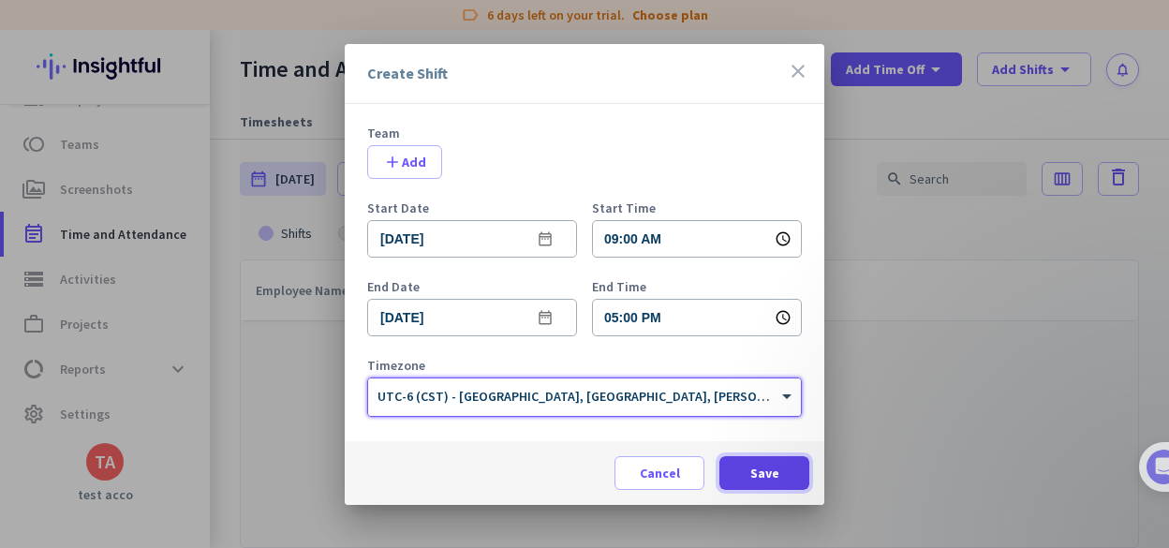
click at [754, 472] on span "Save" at bounding box center [764, 473] width 29 height 19
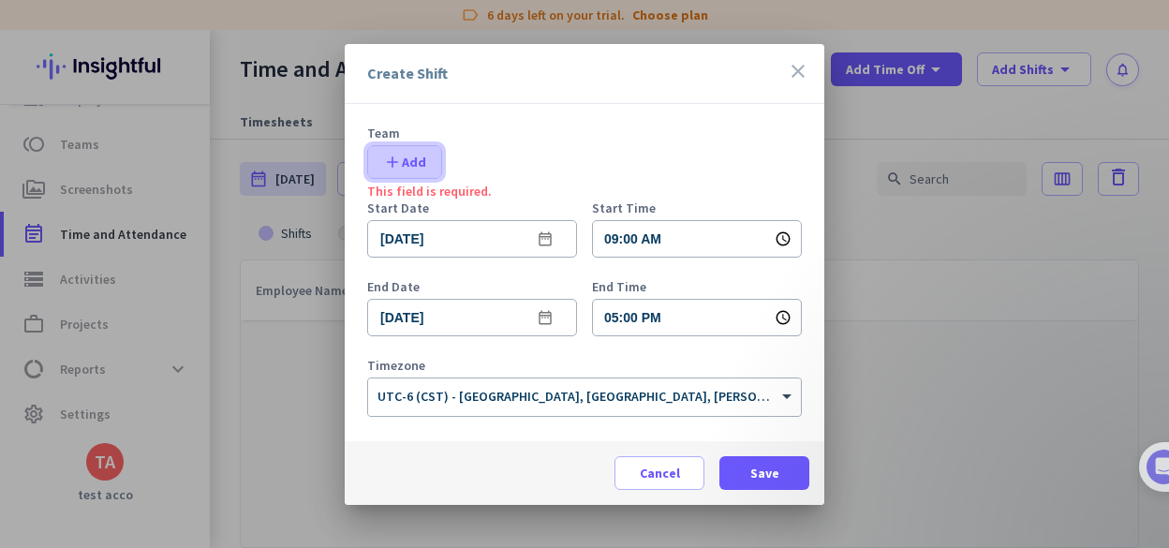
click at [423, 171] on span "button" at bounding box center [404, 162] width 73 height 45
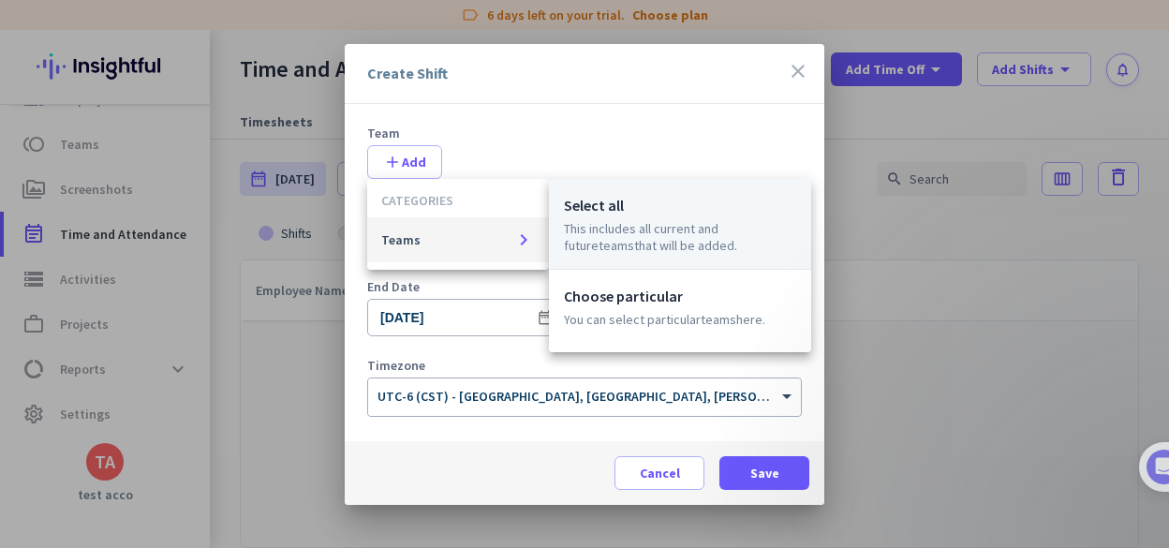
click at [596, 213] on p "Select all" at bounding box center [680, 205] width 232 height 22
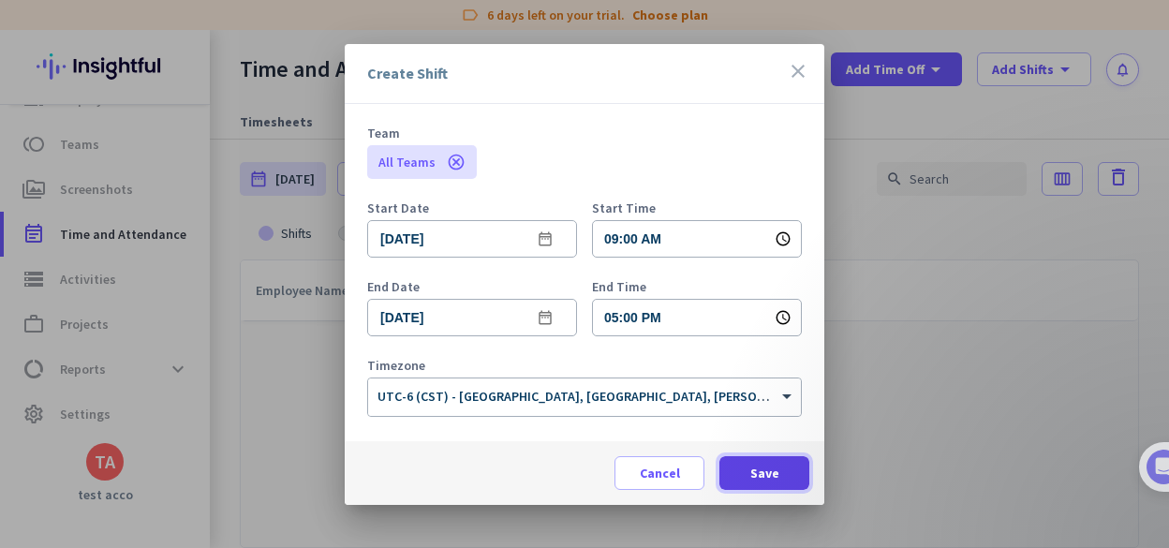
click at [765, 472] on span "Save" at bounding box center [764, 473] width 29 height 19
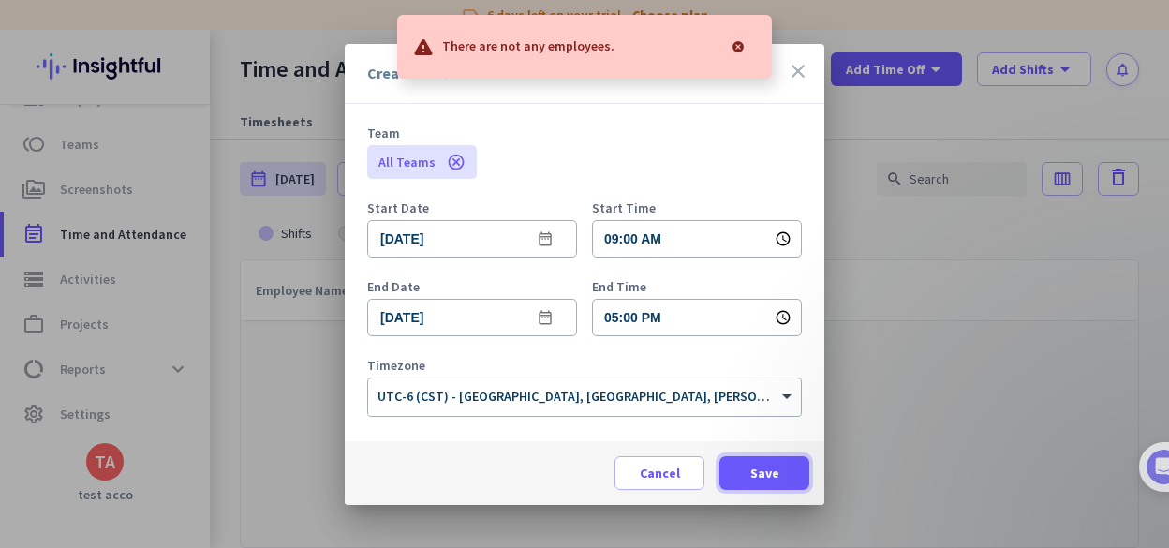
scroll to position [196, 0]
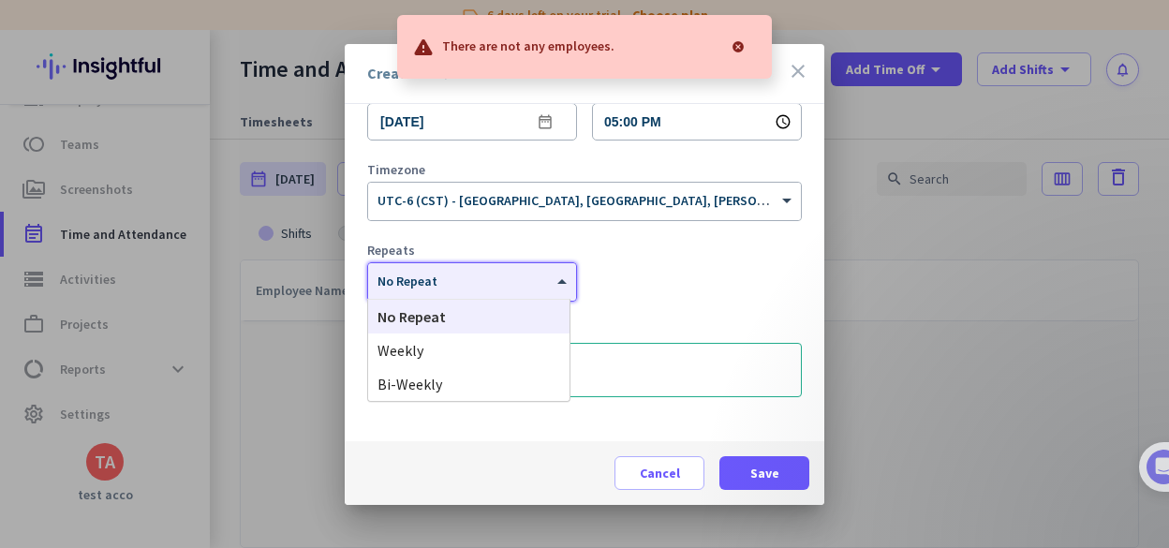
click at [542, 285] on div "× No Repeat" at bounding box center [460, 281] width 184 height 16
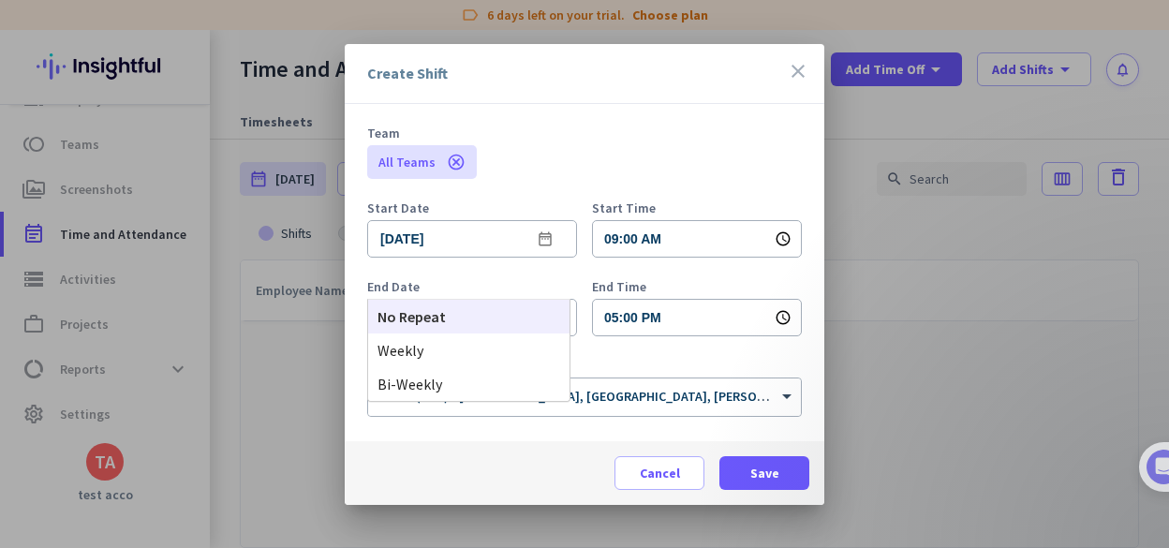
scroll to position [112, 0]
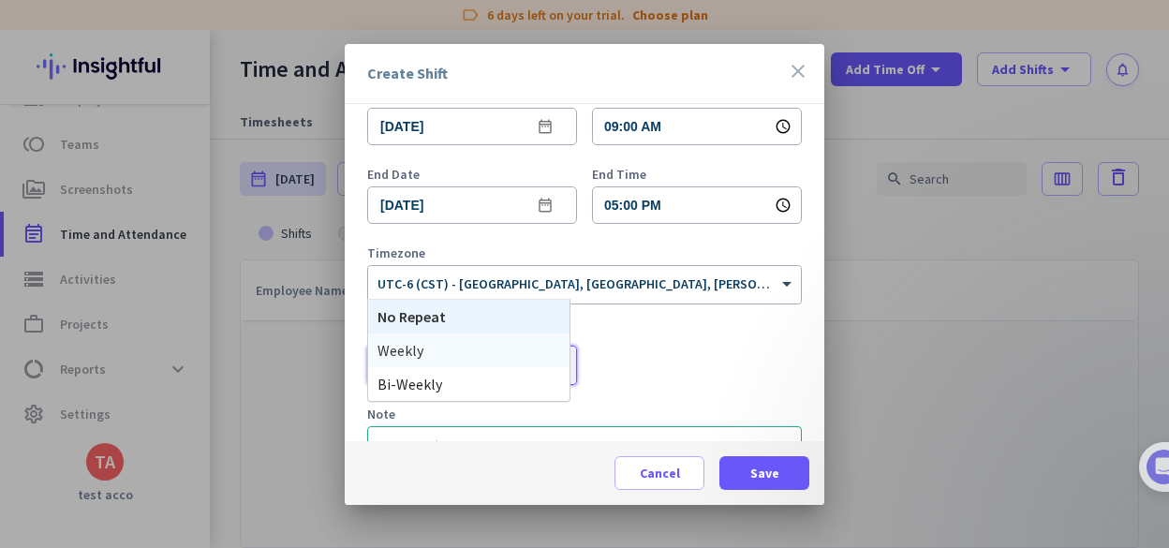
click at [530, 354] on div "Weekly" at bounding box center [468, 350] width 201 height 34
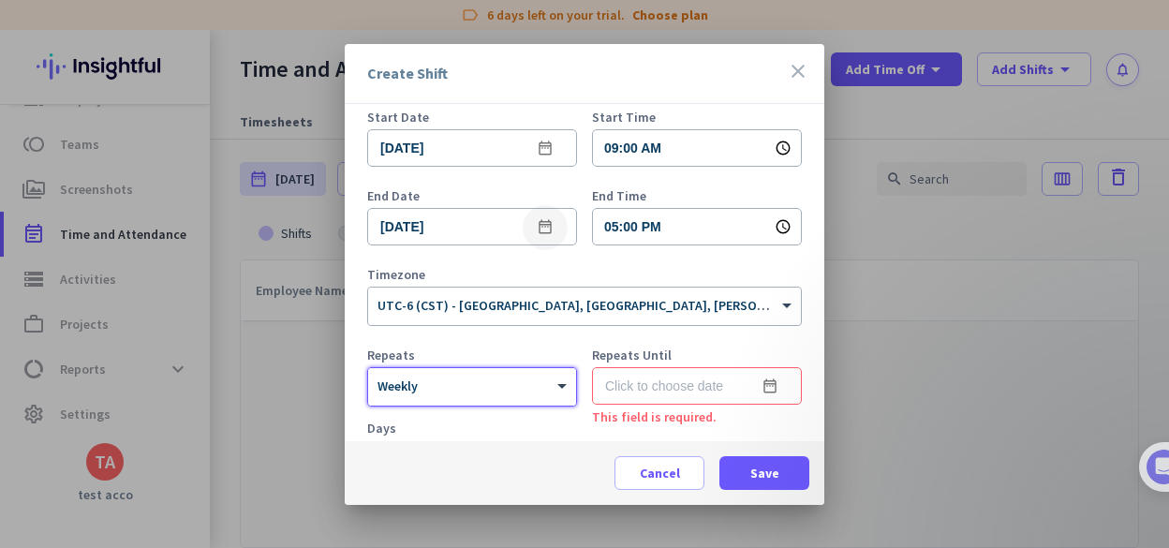
scroll to position [55, 0]
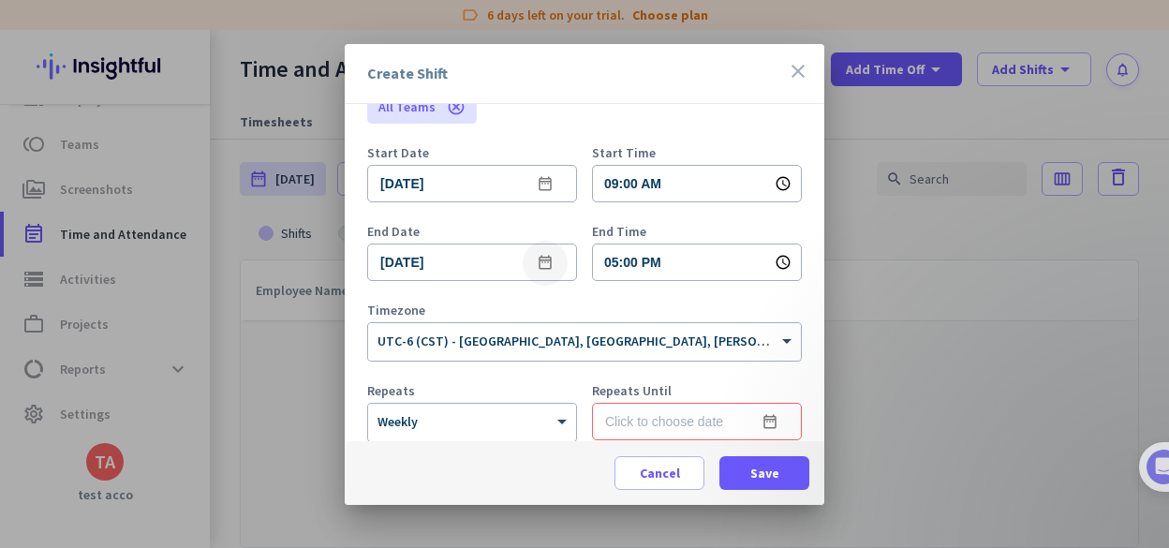
click at [538, 265] on mat-icon "date_range" at bounding box center [545, 263] width 22 height 22
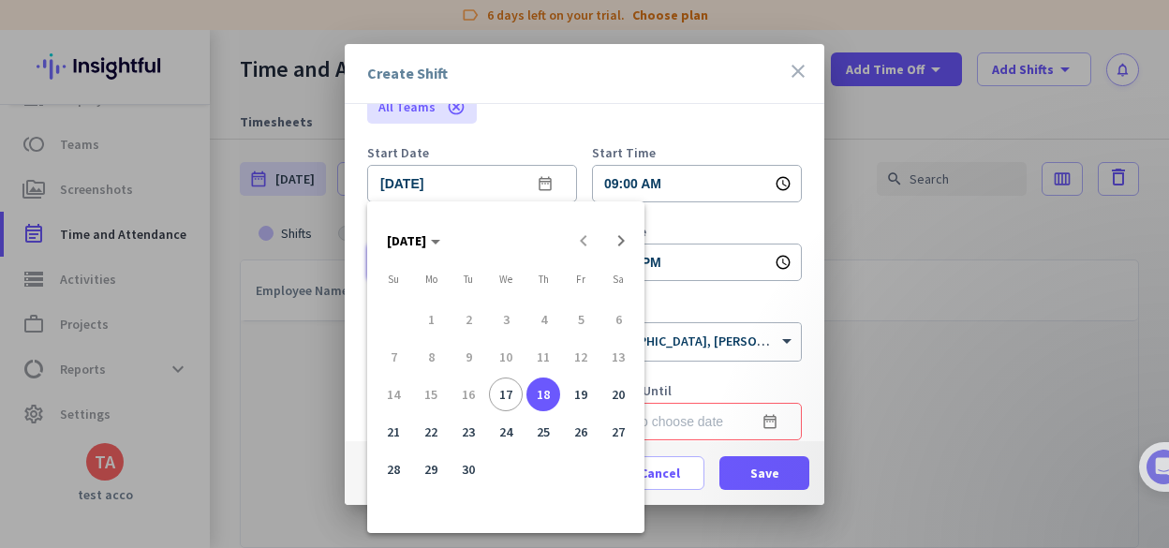
click at [534, 141] on div at bounding box center [584, 274] width 1169 height 548
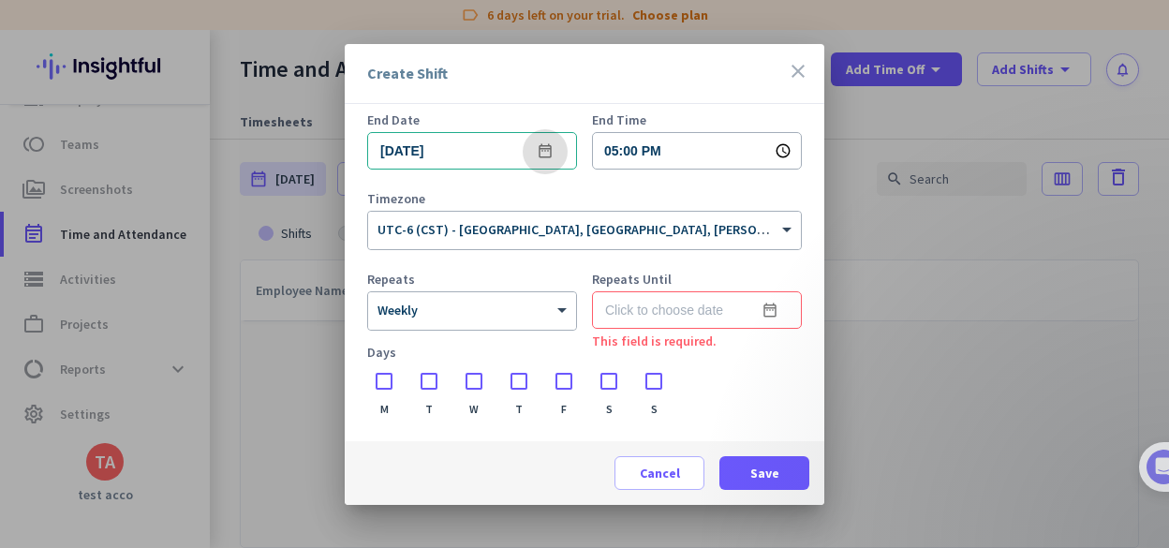
scroll to position [282, 0]
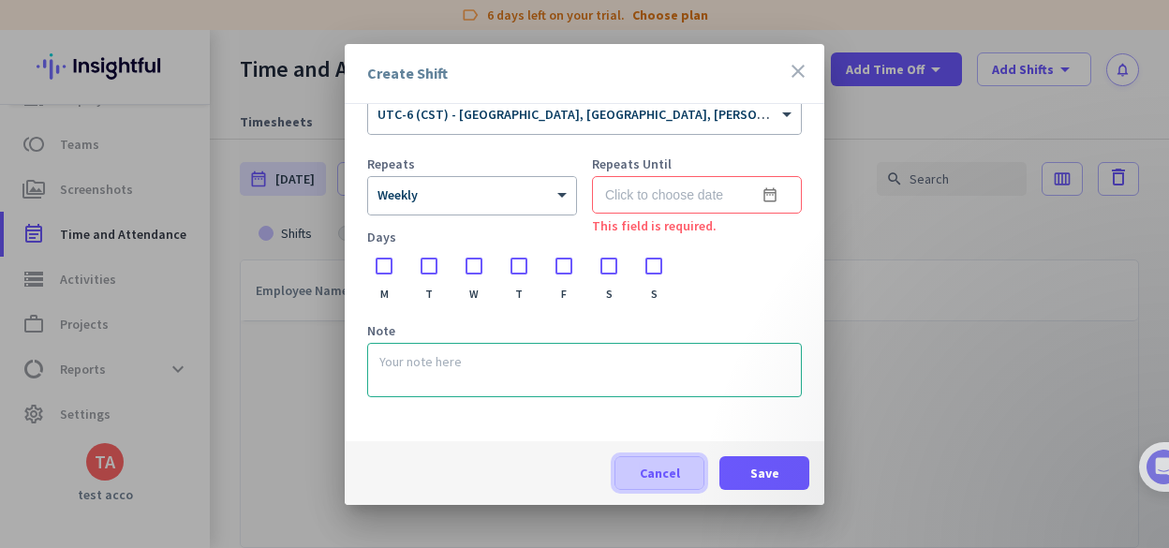
click at [653, 477] on span "Cancel" at bounding box center [660, 473] width 40 height 19
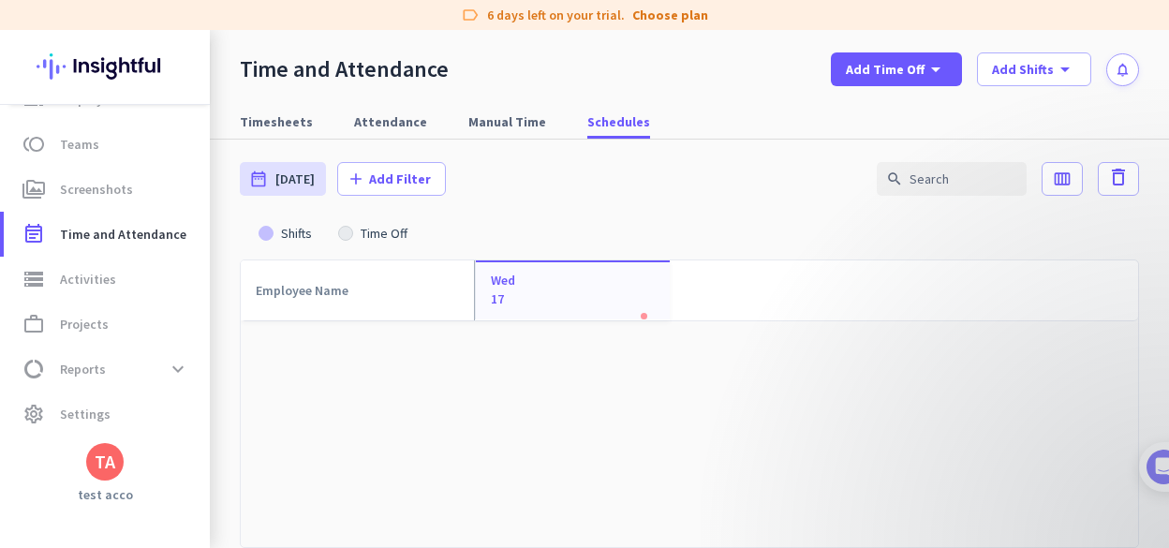
click at [641, 317] on div at bounding box center [643, 316] width 7 height 7
click at [628, 297] on div "Wed 17" at bounding box center [572, 289] width 195 height 59
click at [505, 120] on span "Manual Time" at bounding box center [507, 121] width 78 height 19
type input "[DATE] - [DATE]"
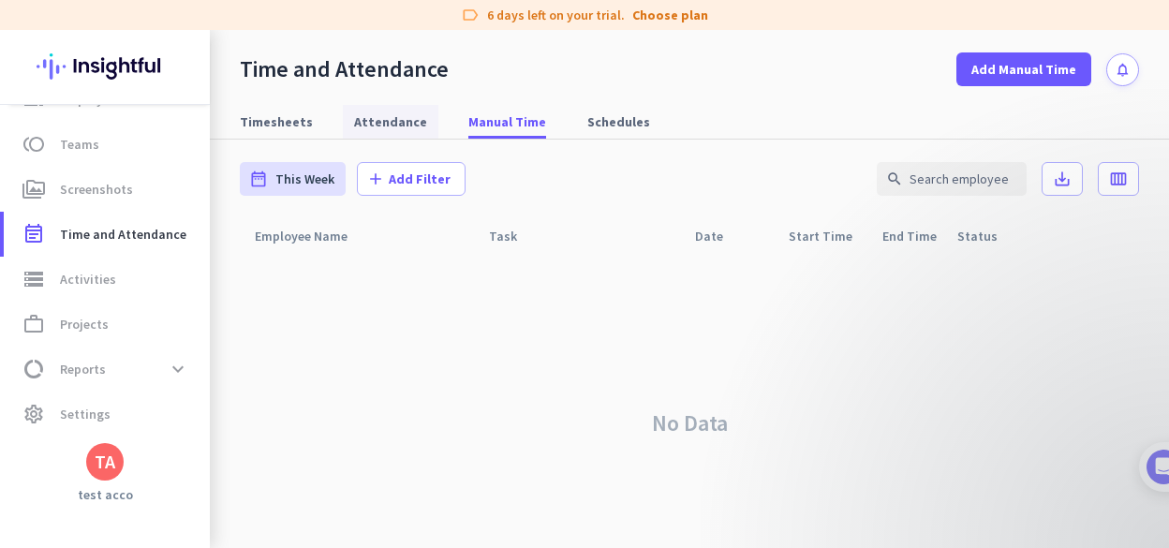
click at [380, 123] on span "Attendance" at bounding box center [390, 121] width 73 height 19
type input "[DATE] - [DATE]"
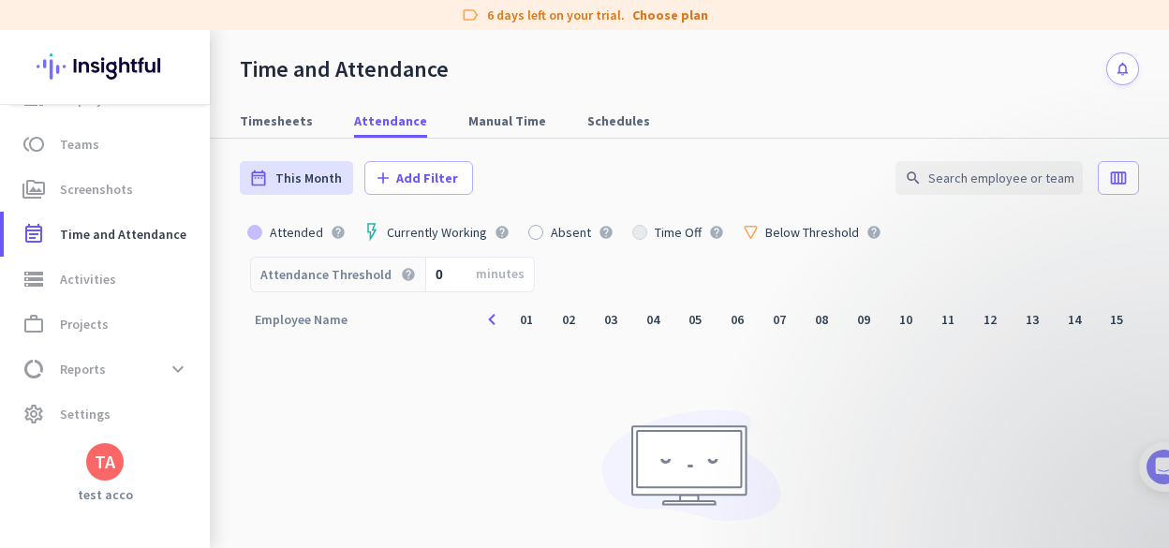
click at [1114, 70] on icon "notifications" at bounding box center [1122, 69] width 16 height 16
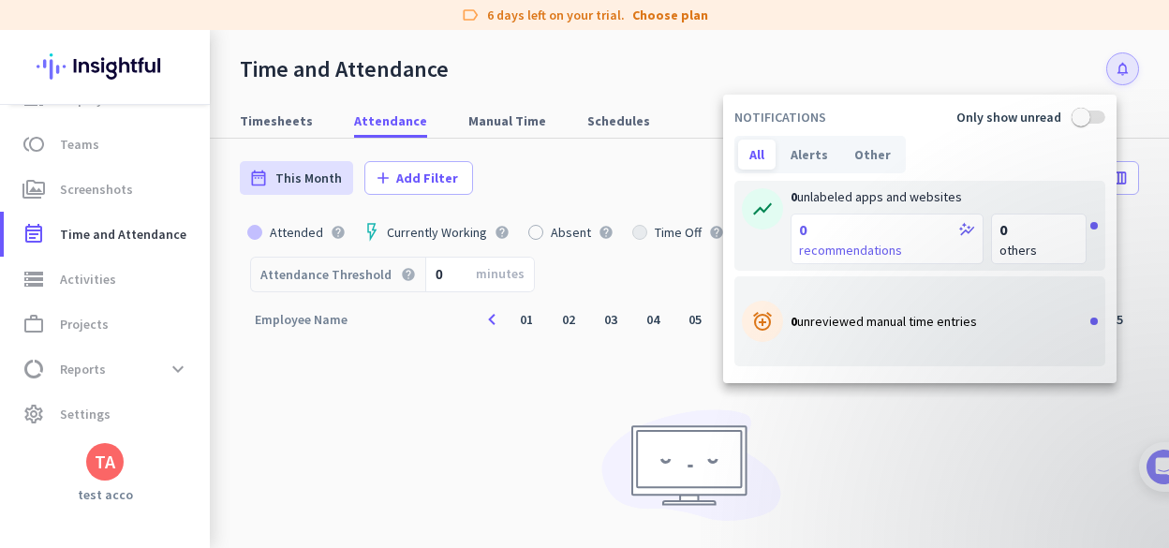
click at [695, 64] on div at bounding box center [584, 274] width 1169 height 548
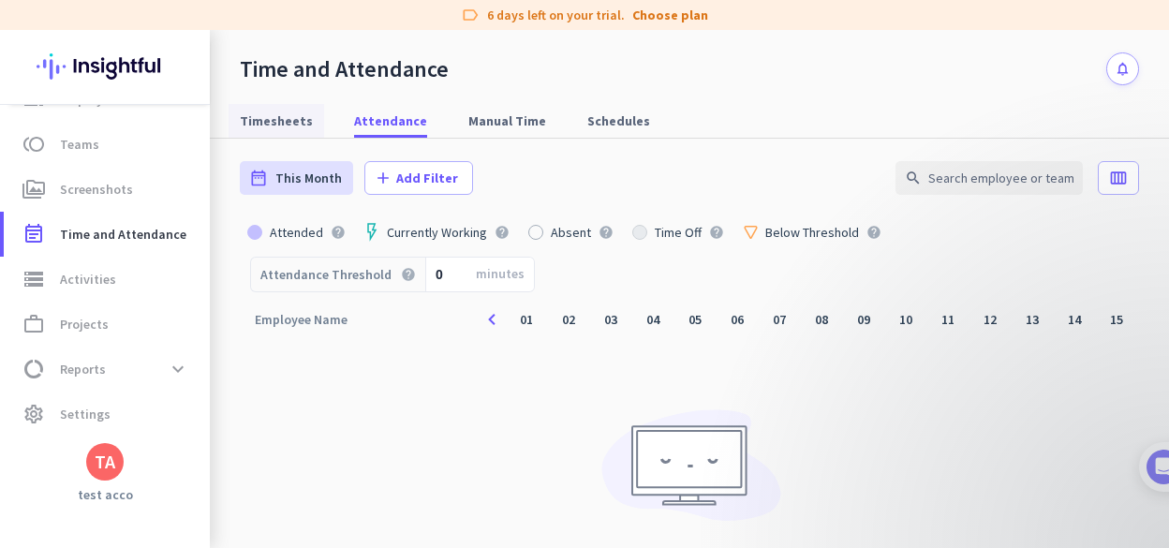
click at [251, 125] on span "Timesheets" at bounding box center [276, 120] width 73 height 19
type input "[DATE] - [DATE]"
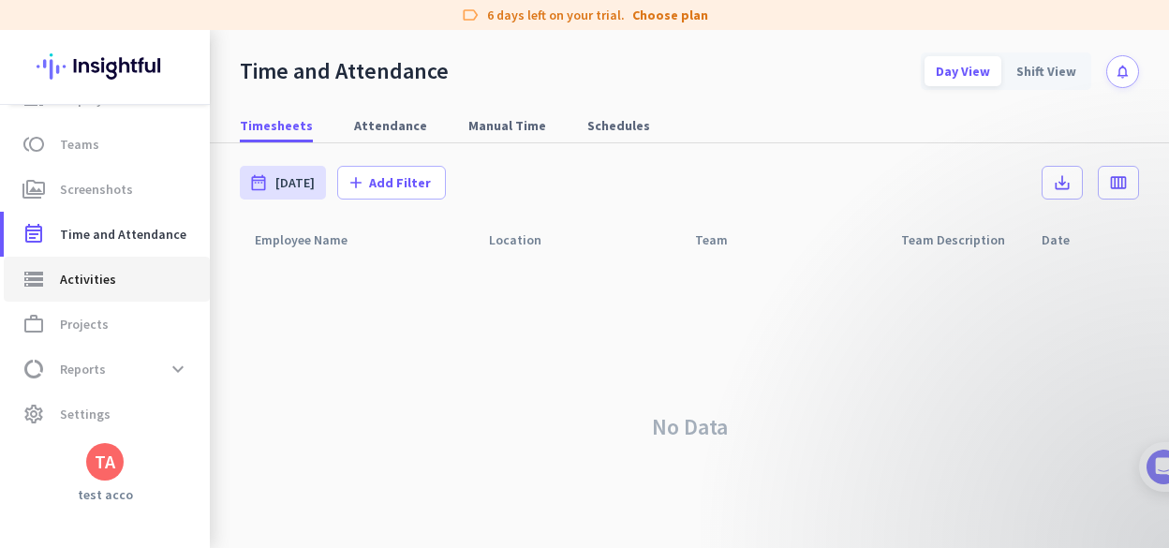
click at [92, 287] on span "Activities" at bounding box center [88, 279] width 56 height 22
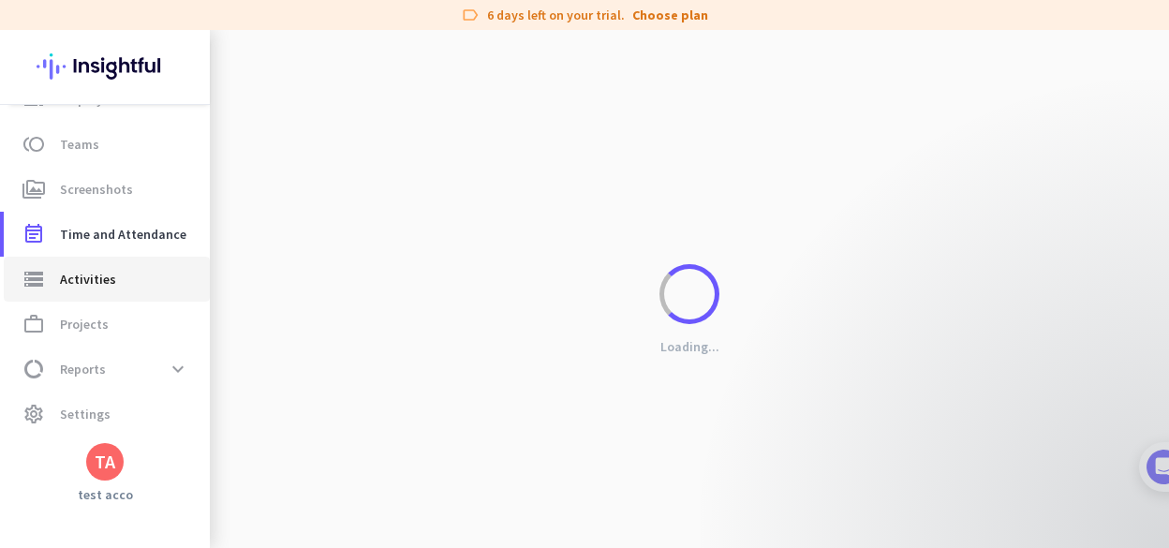
type input "[DATE]"
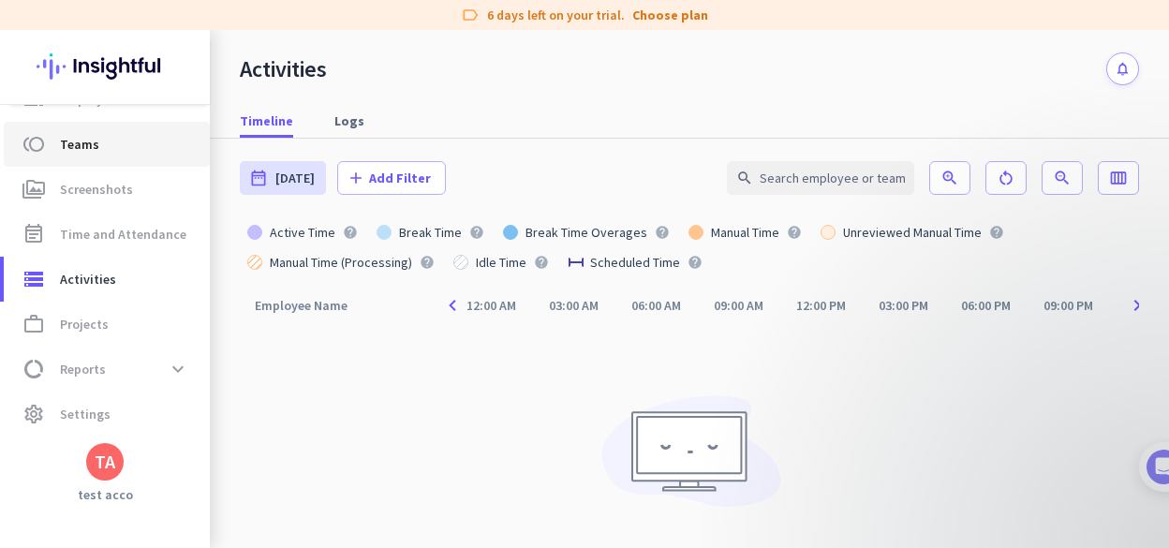
click at [85, 134] on span "Teams" at bounding box center [79, 144] width 39 height 22
type input "[DATE] - [DATE]"
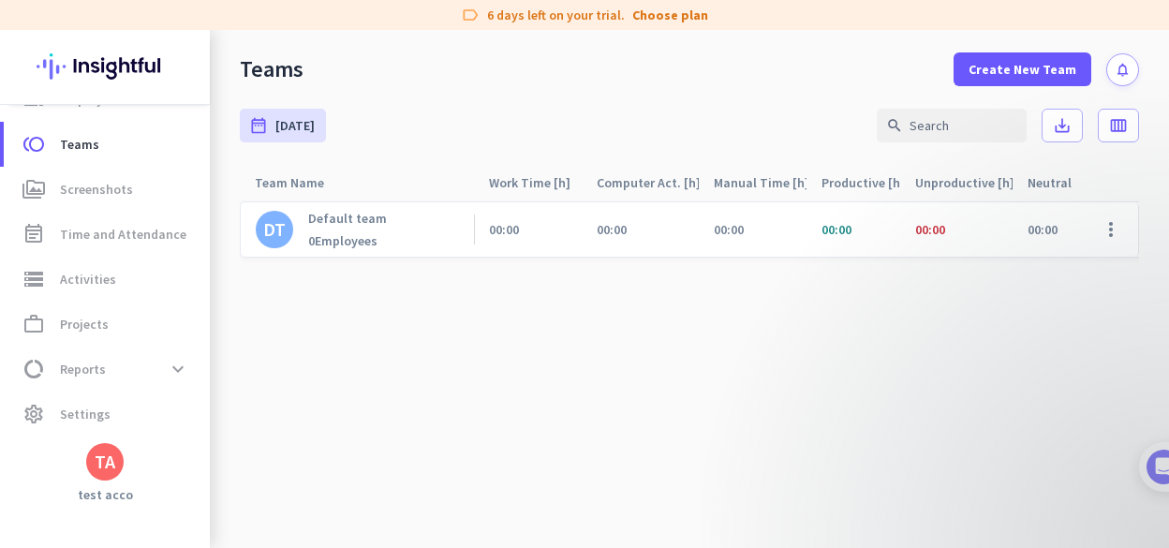
click at [331, 228] on div "Default team 0 Employees" at bounding box center [347, 229] width 79 height 39
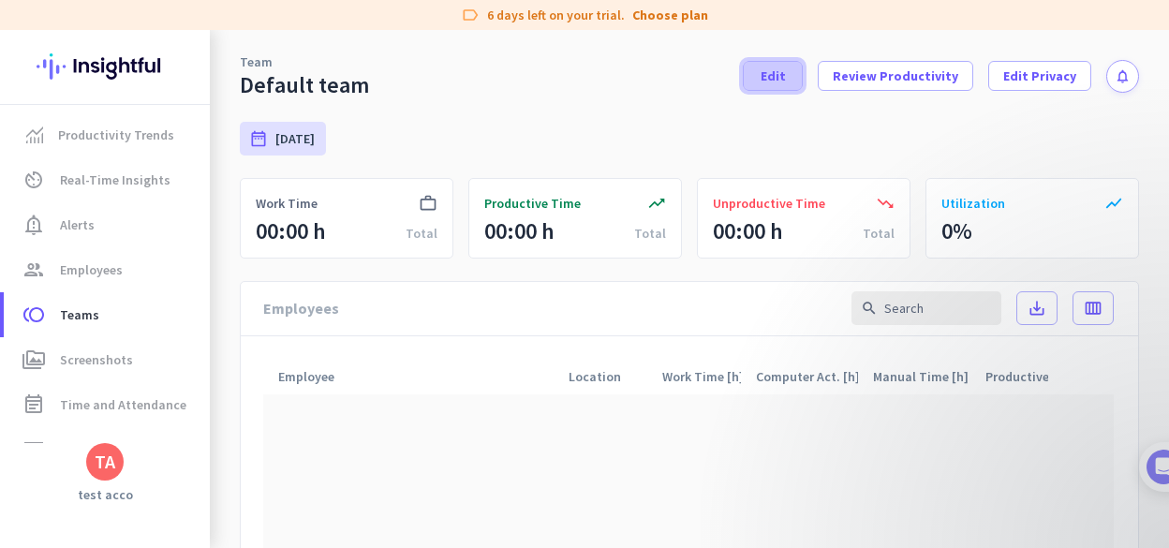
click at [759, 77] on span at bounding box center [772, 75] width 58 height 45
click at [1014, 76] on span "Edit Privacy" at bounding box center [1039, 75] width 73 height 19
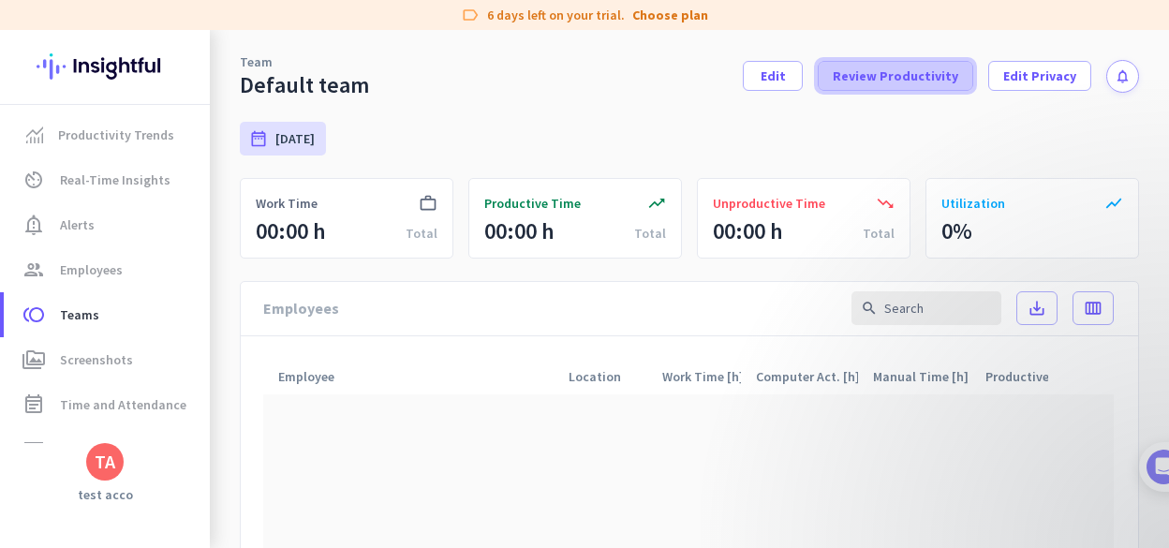
click at [899, 80] on span "Review Productivity" at bounding box center [894, 75] width 125 height 19
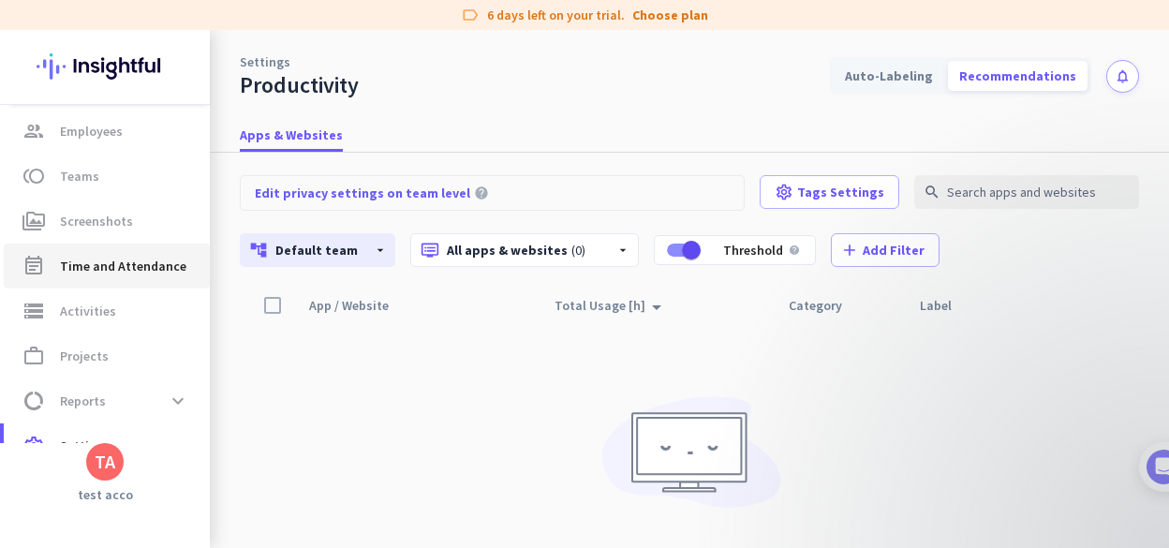
scroll to position [170, 0]
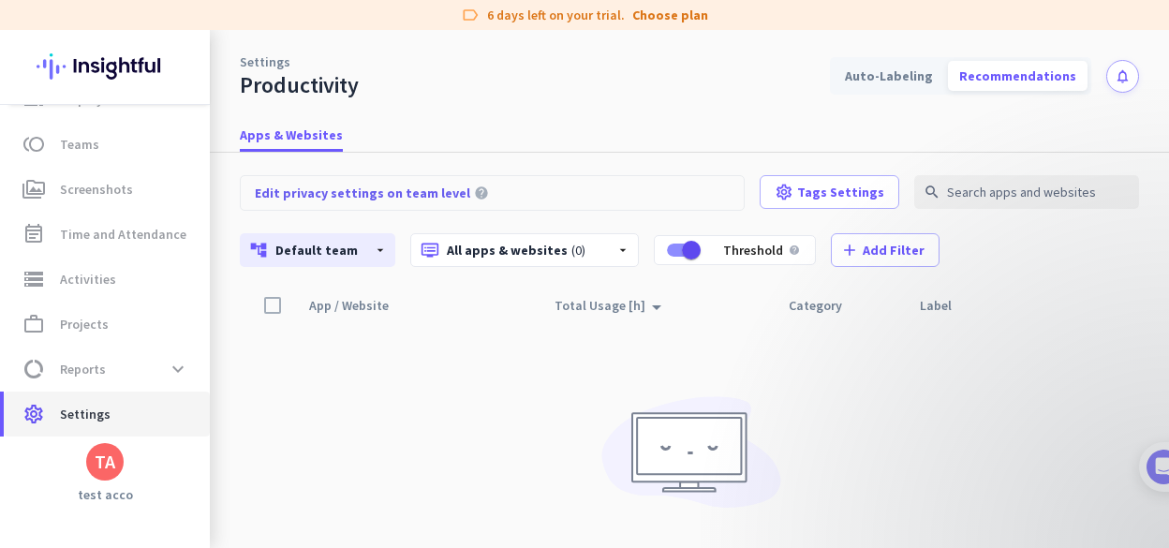
click at [86, 411] on span "Settings" at bounding box center [85, 414] width 51 height 22
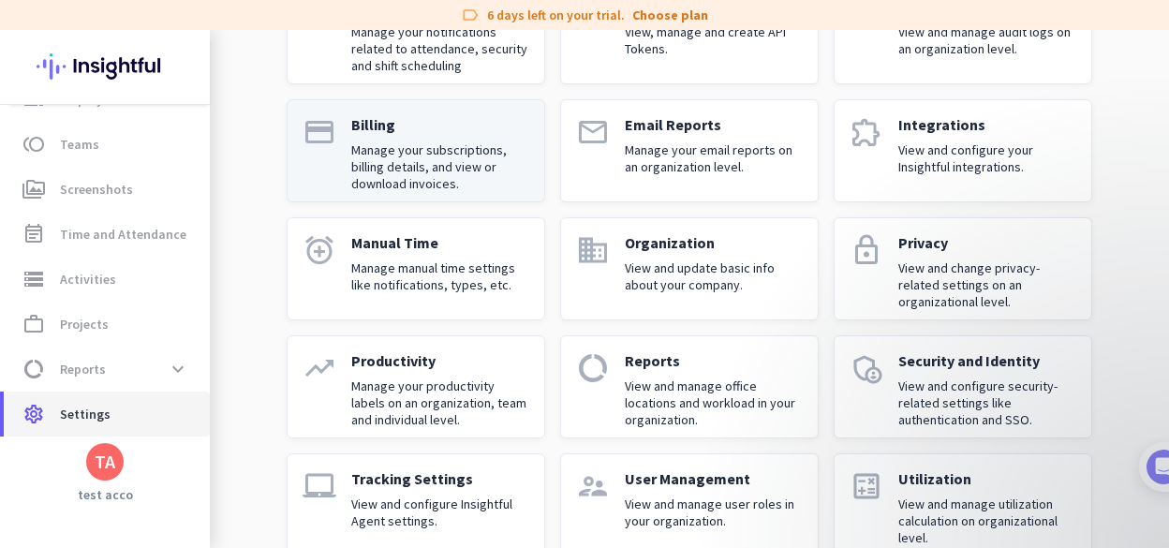
scroll to position [232, 0]
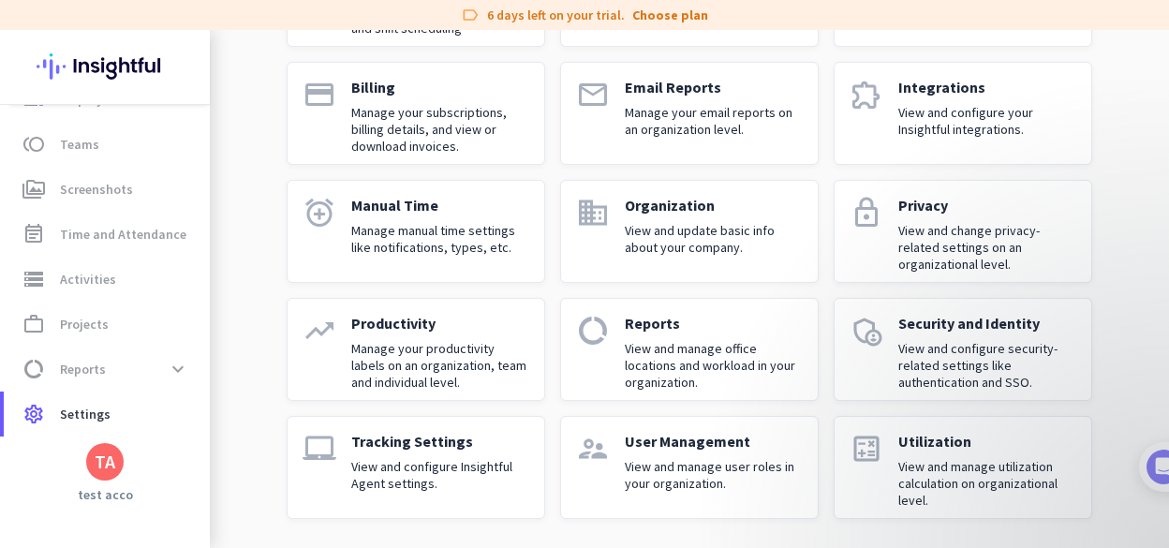
click at [643, 449] on p "User Management" at bounding box center [714, 441] width 178 height 19
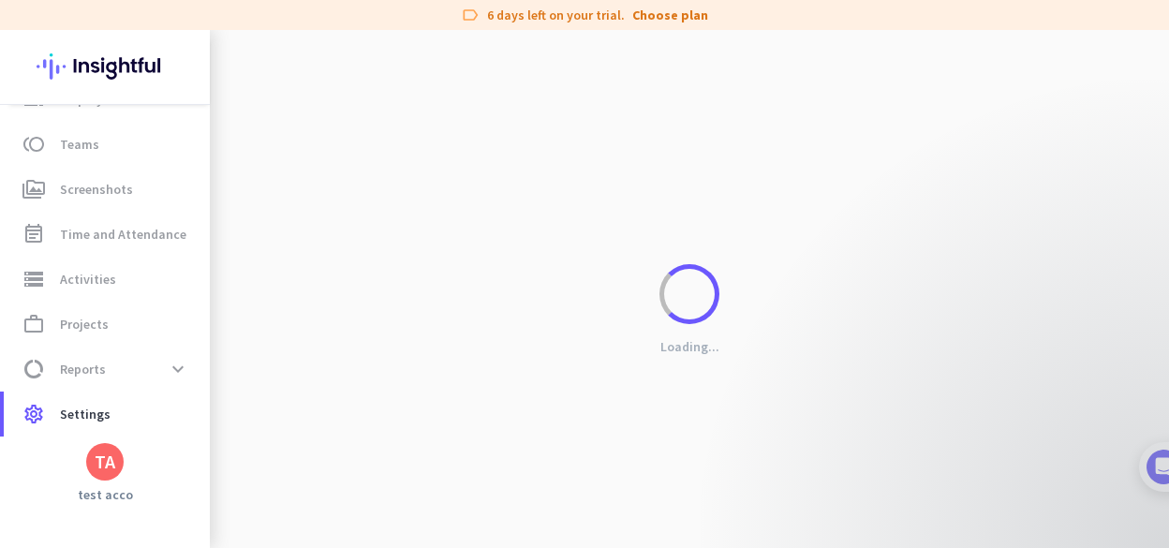
scroll to position [57, 0]
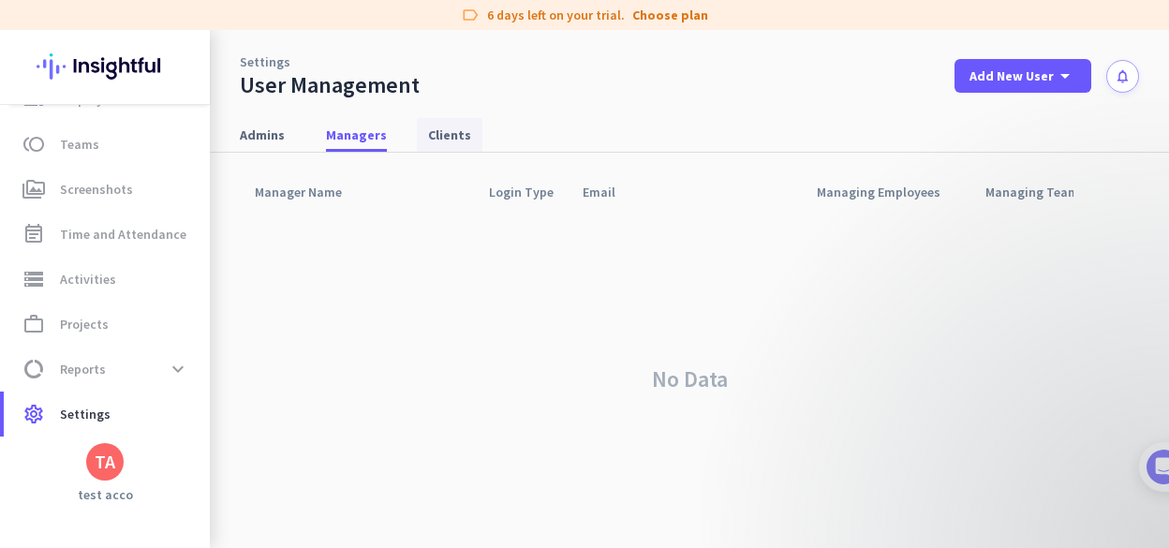
click at [445, 133] on span "Clients" at bounding box center [449, 134] width 43 height 19
click at [267, 140] on span "Admins" at bounding box center [262, 134] width 45 height 19
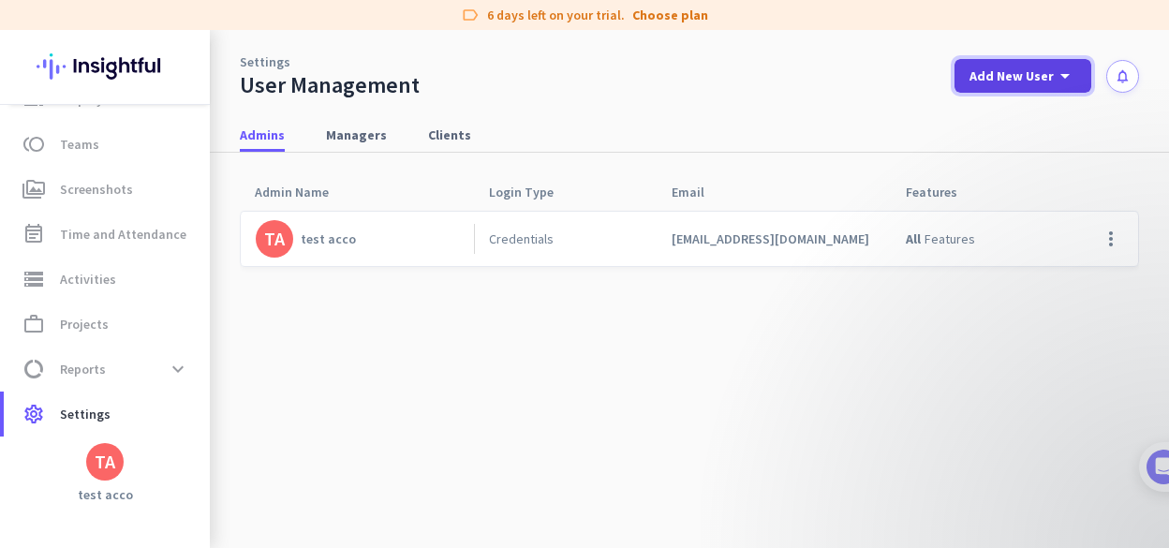
click at [1053, 79] on icon "arrow_drop_down" at bounding box center [1064, 76] width 22 height 22
click at [1114, 80] on icon "notifications" at bounding box center [1122, 76] width 16 height 16
click at [1035, 72] on span "Add New User" at bounding box center [1011, 75] width 84 height 19
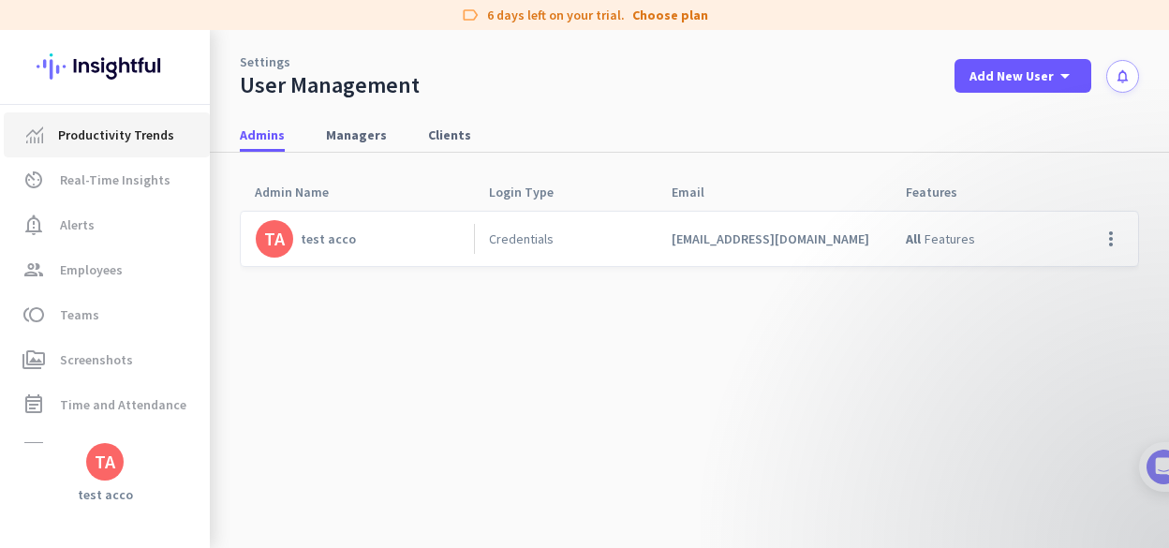
click at [103, 141] on span "Productivity Trends" at bounding box center [116, 135] width 116 height 22
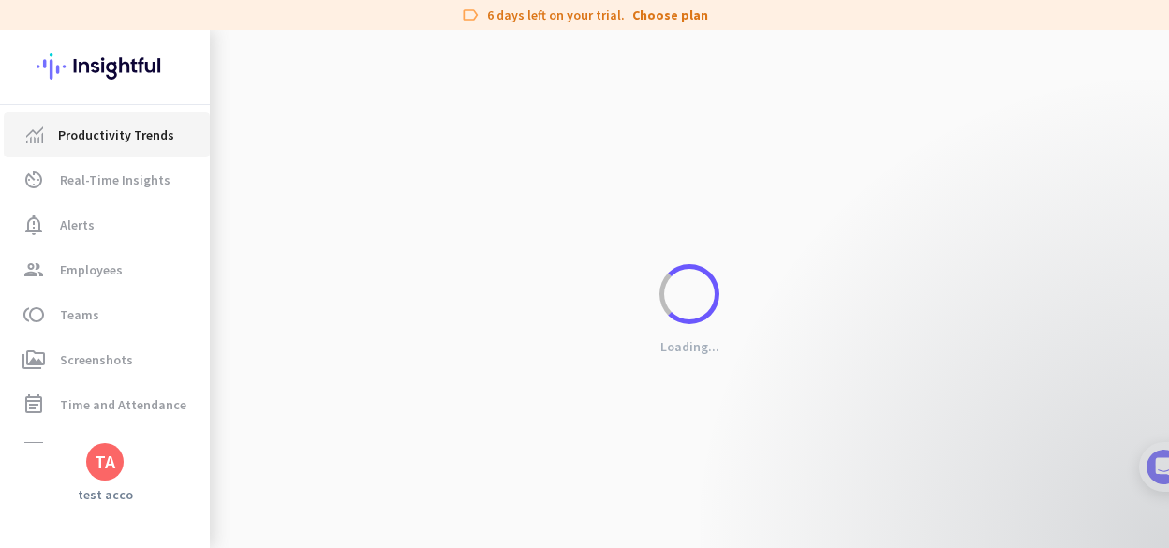
scroll to position [29, 0]
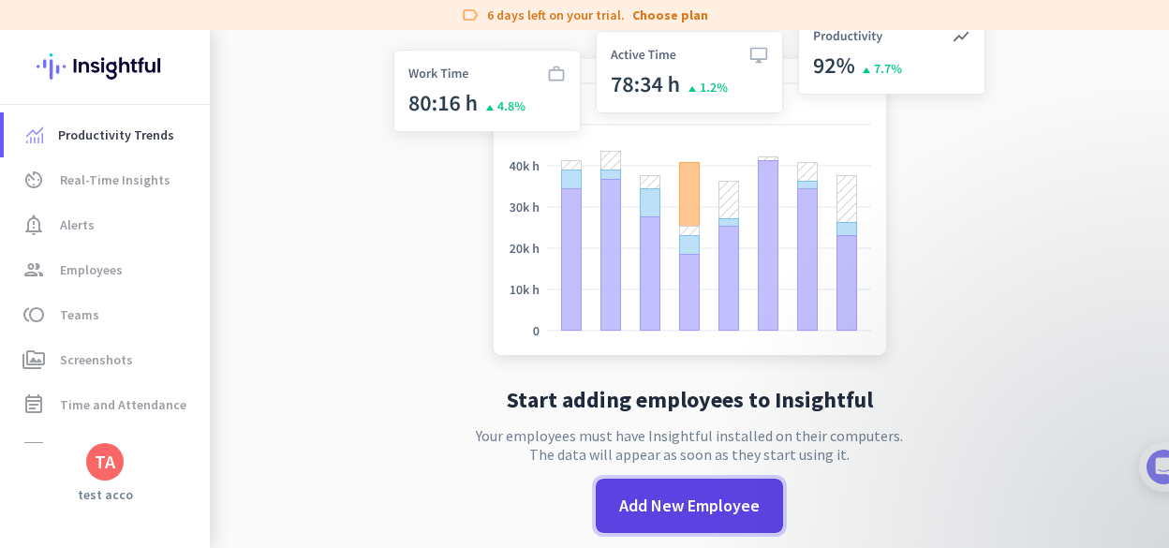
click at [676, 494] on span "Add New Employee" at bounding box center [689, 505] width 140 height 24
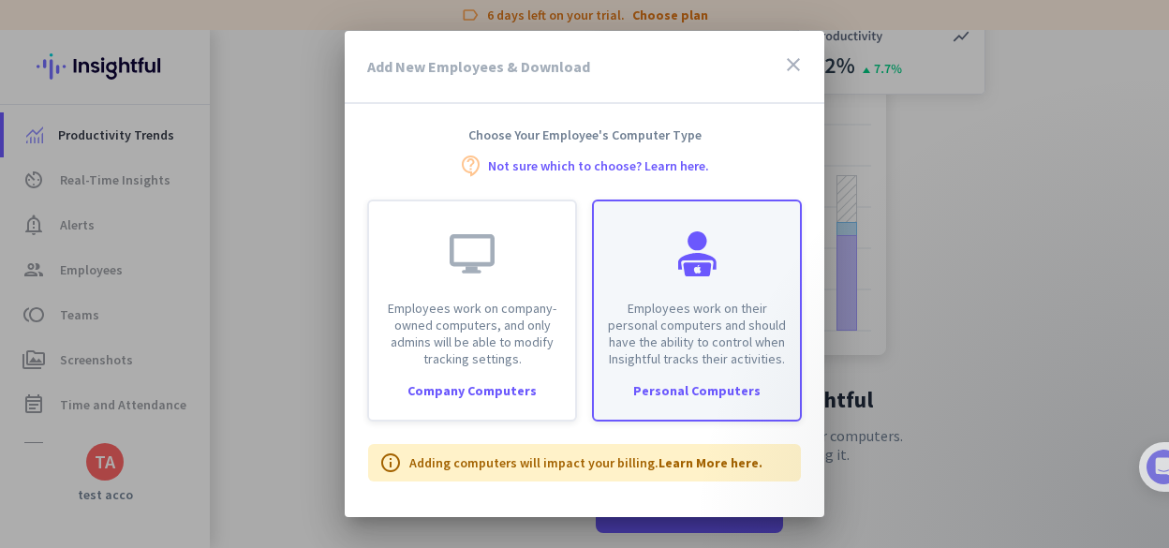
click at [691, 339] on p "Employees work on their personal computers and should have the ability to contr…" at bounding box center [697, 333] width 184 height 67
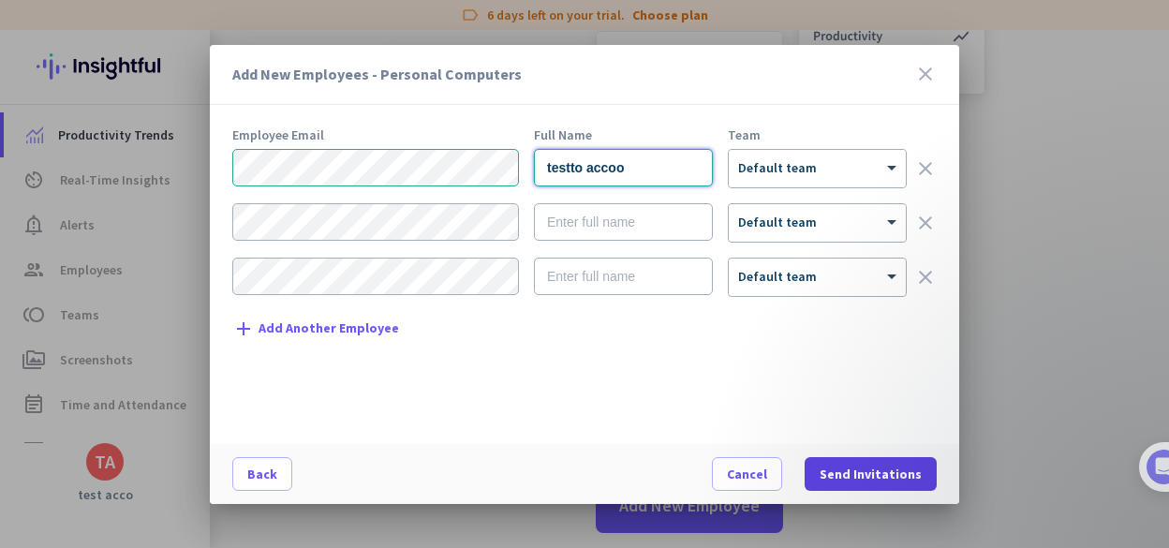
type input "testto accoo"
click at [867, 472] on span "Send Invitations" at bounding box center [870, 473] width 102 height 19
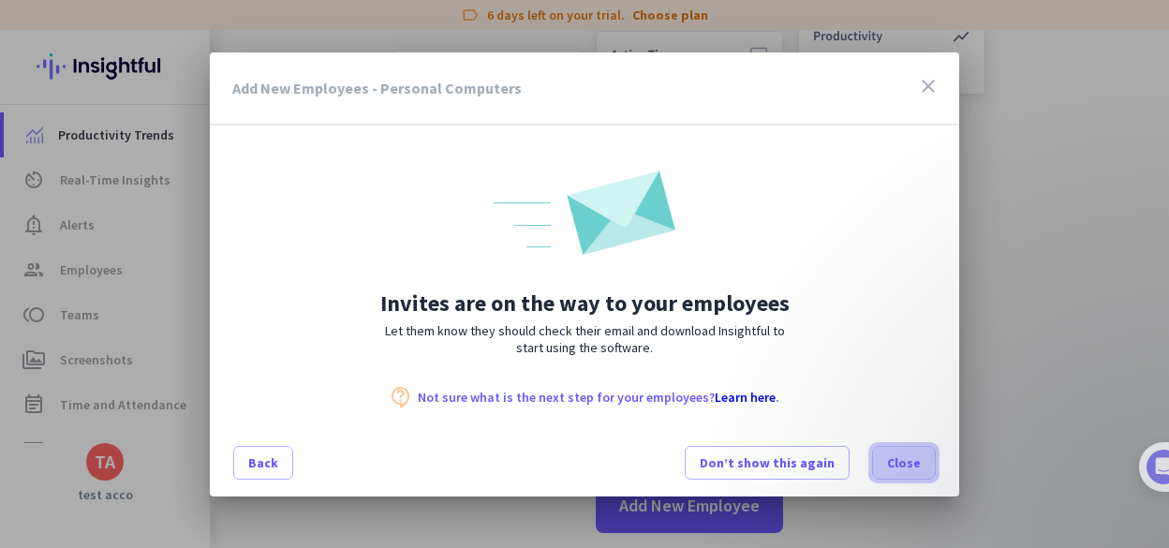
click at [913, 470] on span "Close" at bounding box center [904, 462] width 34 height 19
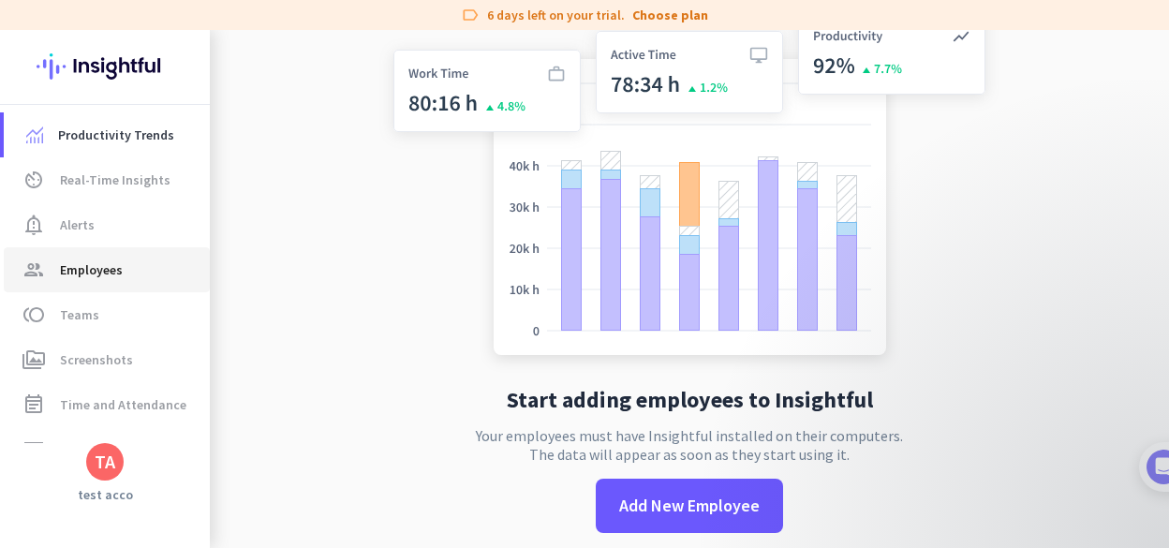
click at [122, 265] on span "group Employees" at bounding box center [107, 269] width 176 height 22
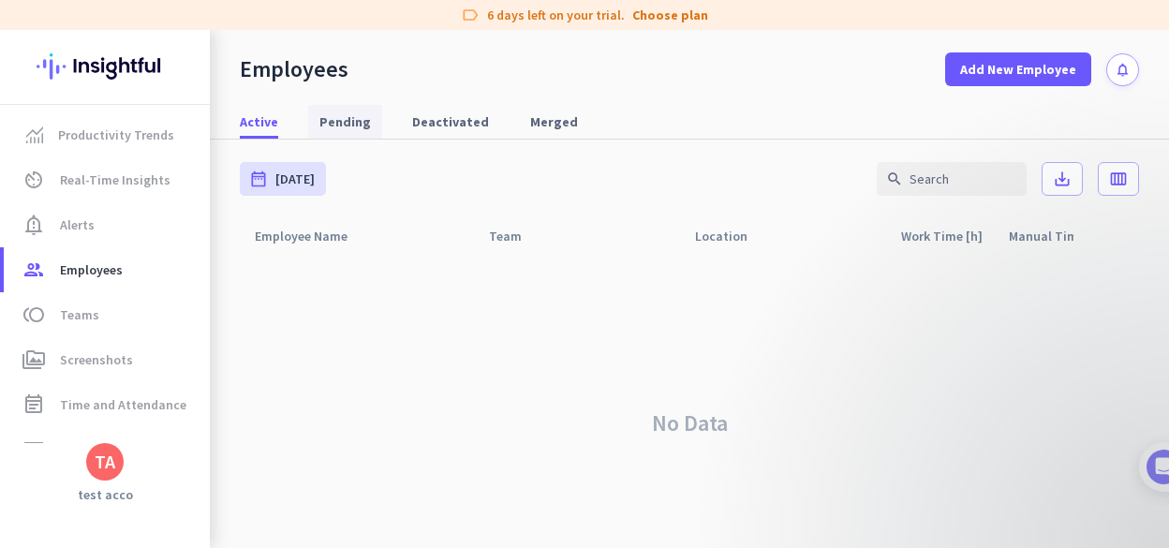
click at [335, 123] on span "Pending" at bounding box center [345, 121] width 52 height 19
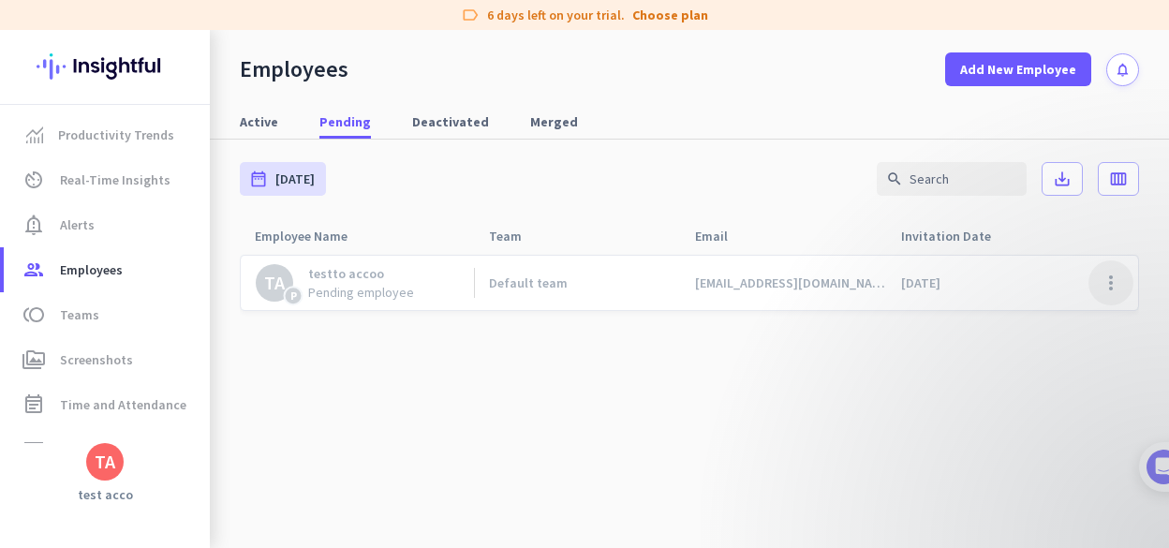
click at [1098, 288] on span at bounding box center [1110, 282] width 45 height 45
click at [340, 368] on div at bounding box center [584, 274] width 1169 height 548
